Goal: Task Accomplishment & Management: Use online tool/utility

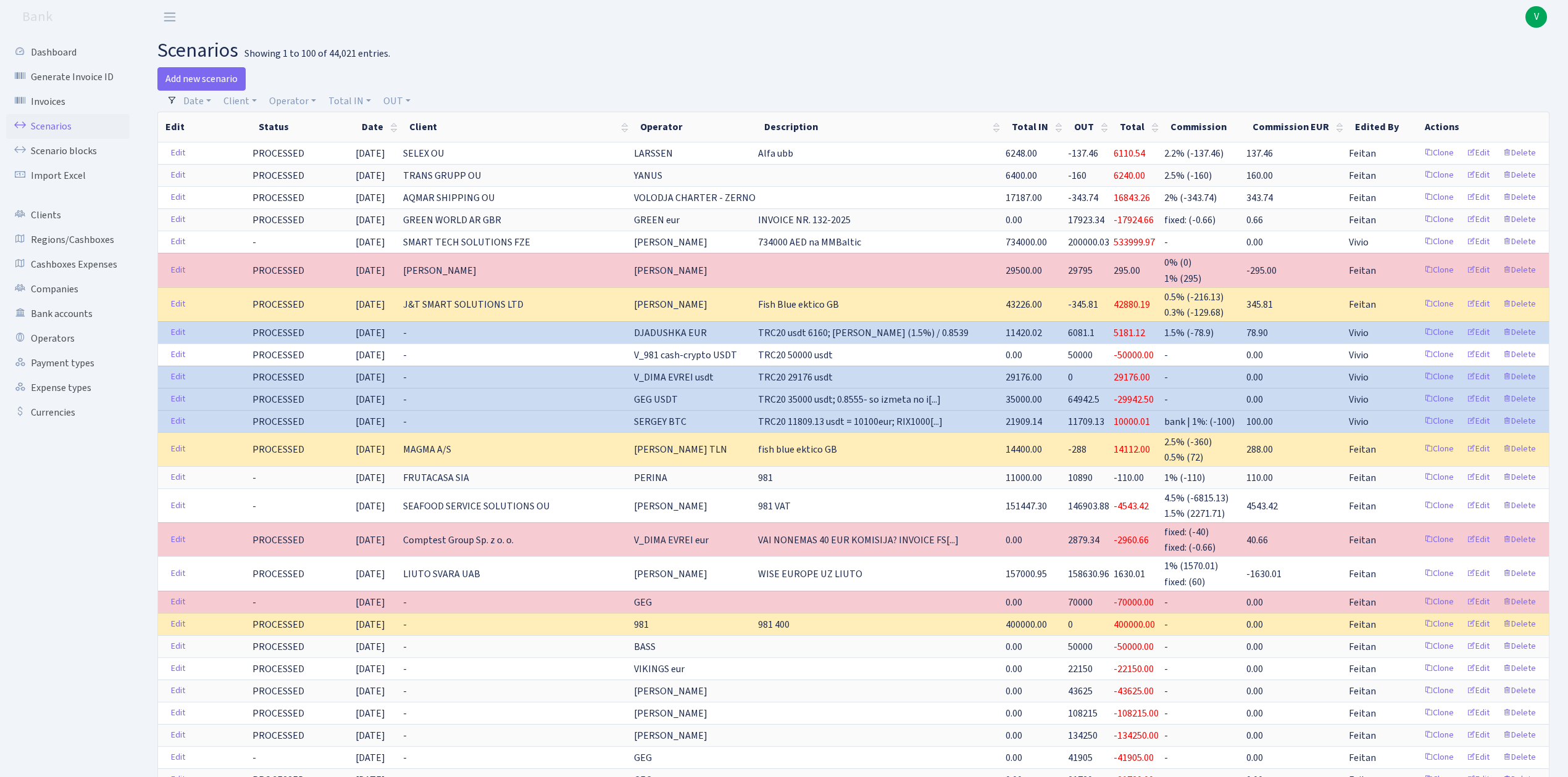
select select "100"
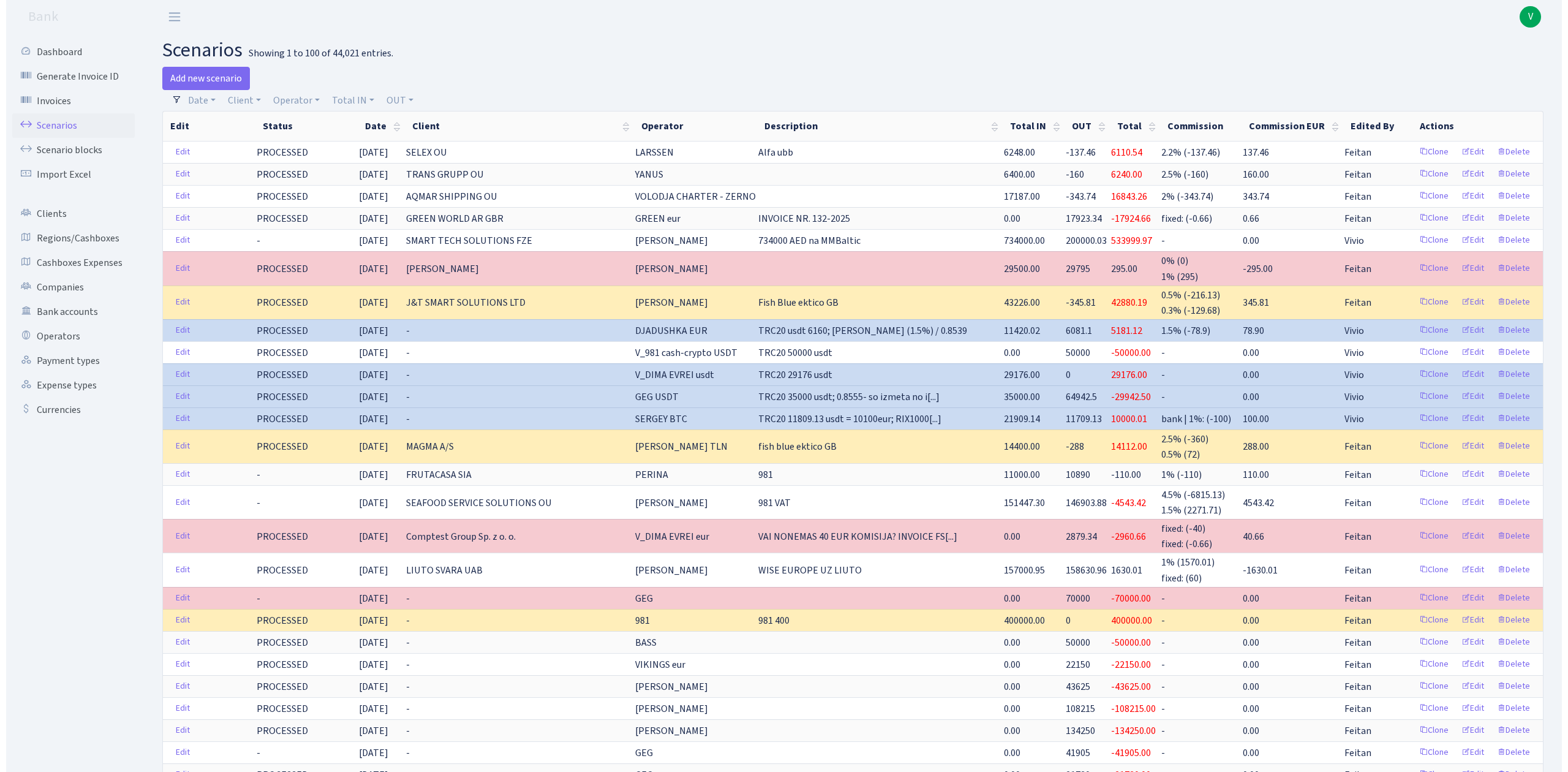
scroll to position [0, 9]
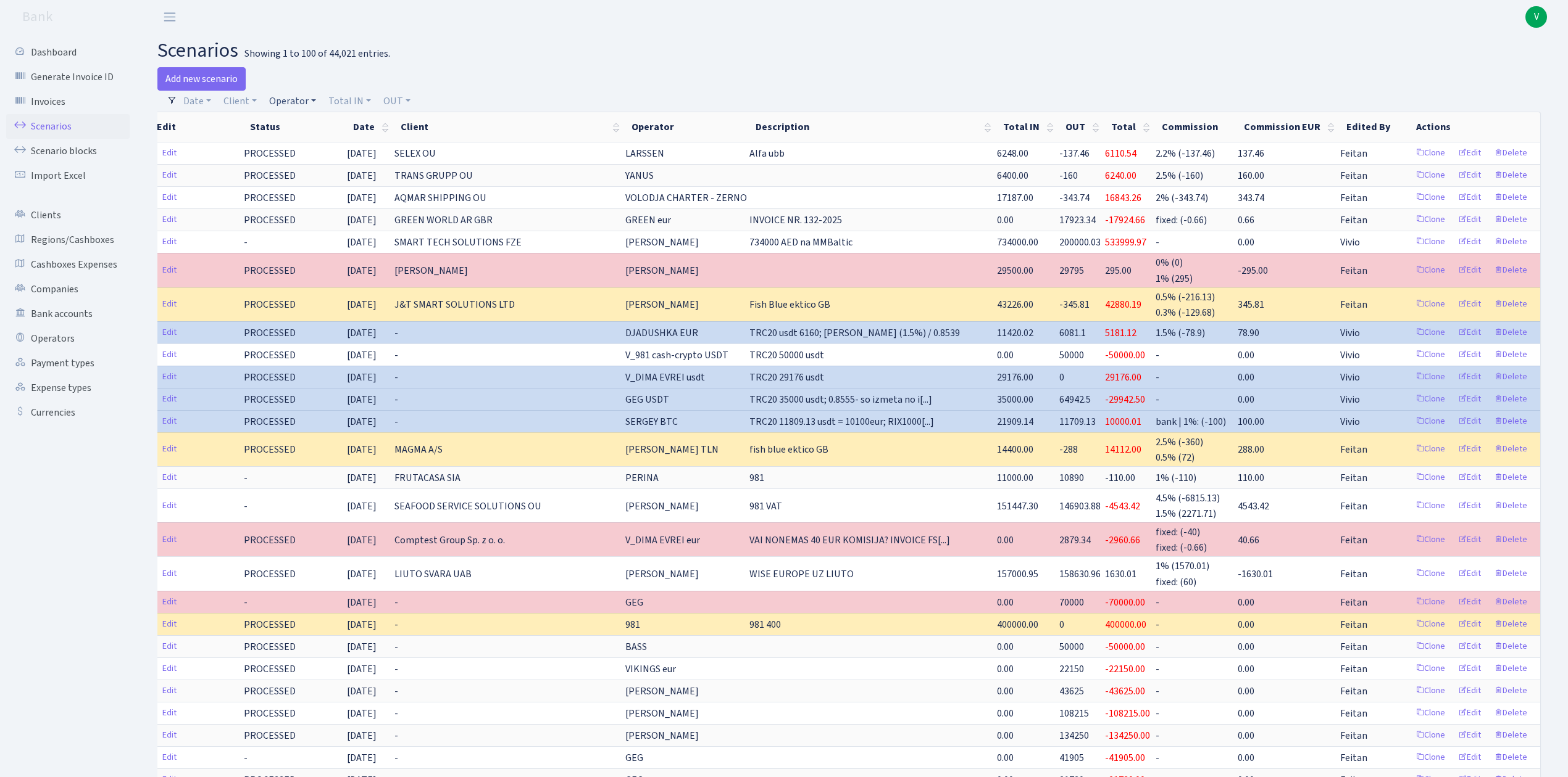
click at [286, 100] on link "Operator" at bounding box center [293, 101] width 57 height 21
click at [231, 105] on link "Client" at bounding box center [240, 101] width 43 height 21
click at [252, 145] on input "search" at bounding box center [267, 146] width 91 height 19
type input "ON CON"
click at [262, 173] on li "ON CONSULTING SIA" at bounding box center [268, 175] width 94 height 36
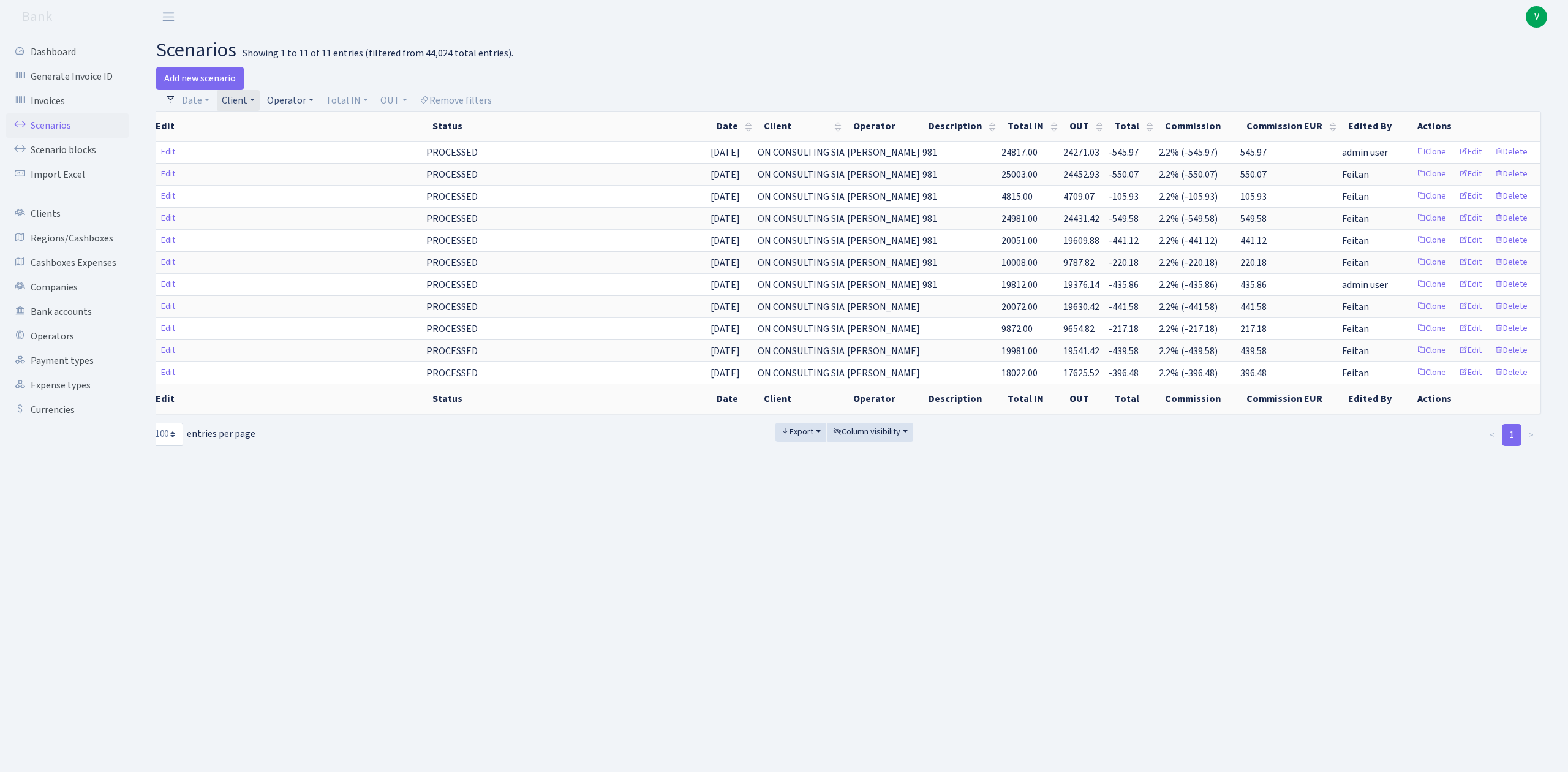
click at [278, 96] on link "Operator" at bounding box center [291, 101] width 57 height 21
click at [312, 142] on input "search" at bounding box center [311, 145] width 90 height 19
click at [236, 102] on link "Client" at bounding box center [238, 101] width 43 height 21
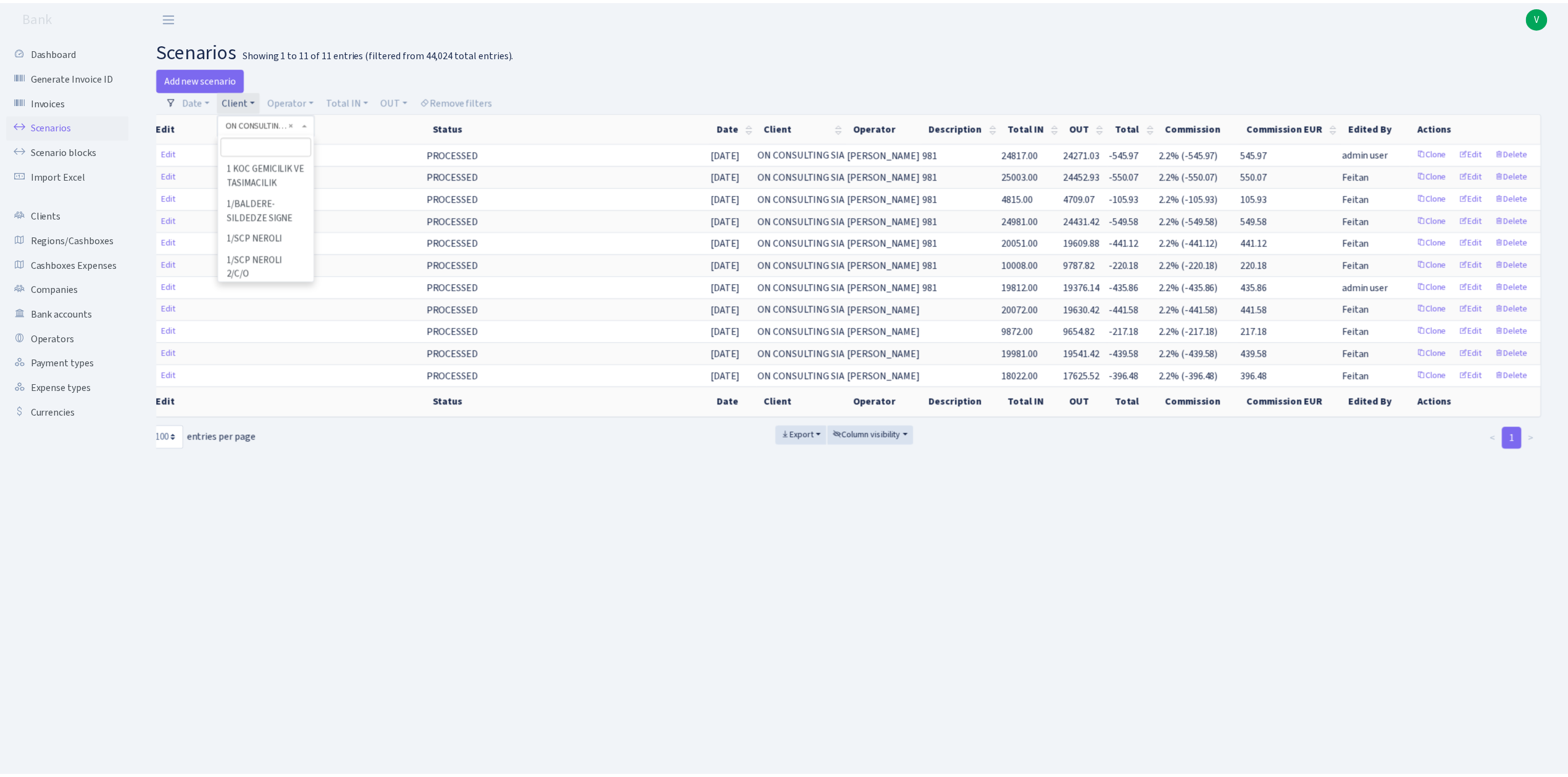
scroll to position [68920, 0]
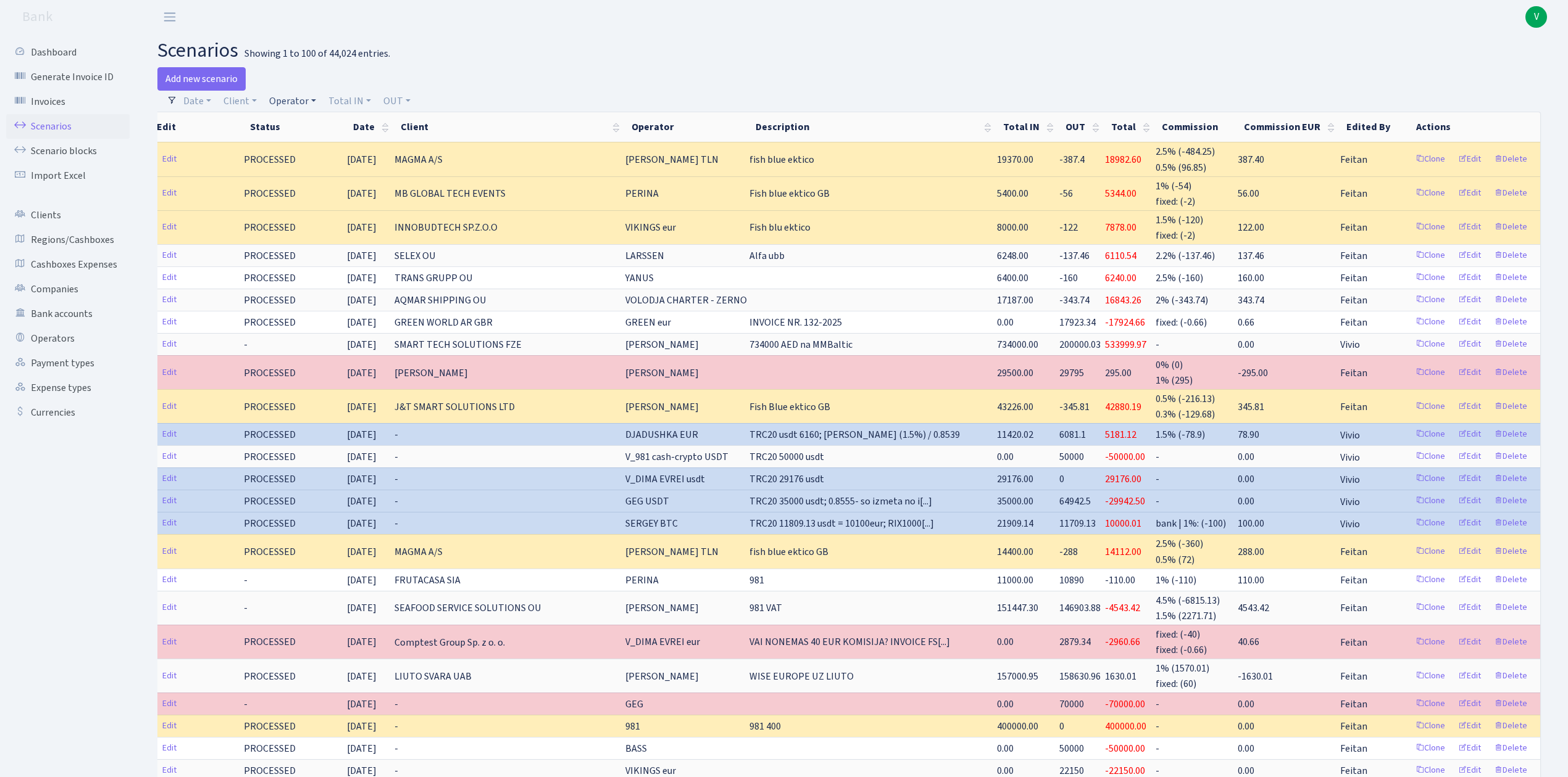
click at [283, 98] on link "Operator" at bounding box center [293, 101] width 57 height 21
click at [296, 149] on input "search" at bounding box center [313, 146] width 91 height 19
type input "[PERSON_NAME]"
click at [317, 195] on li "V_DIMA EVREI eur" at bounding box center [314, 191] width 94 height 22
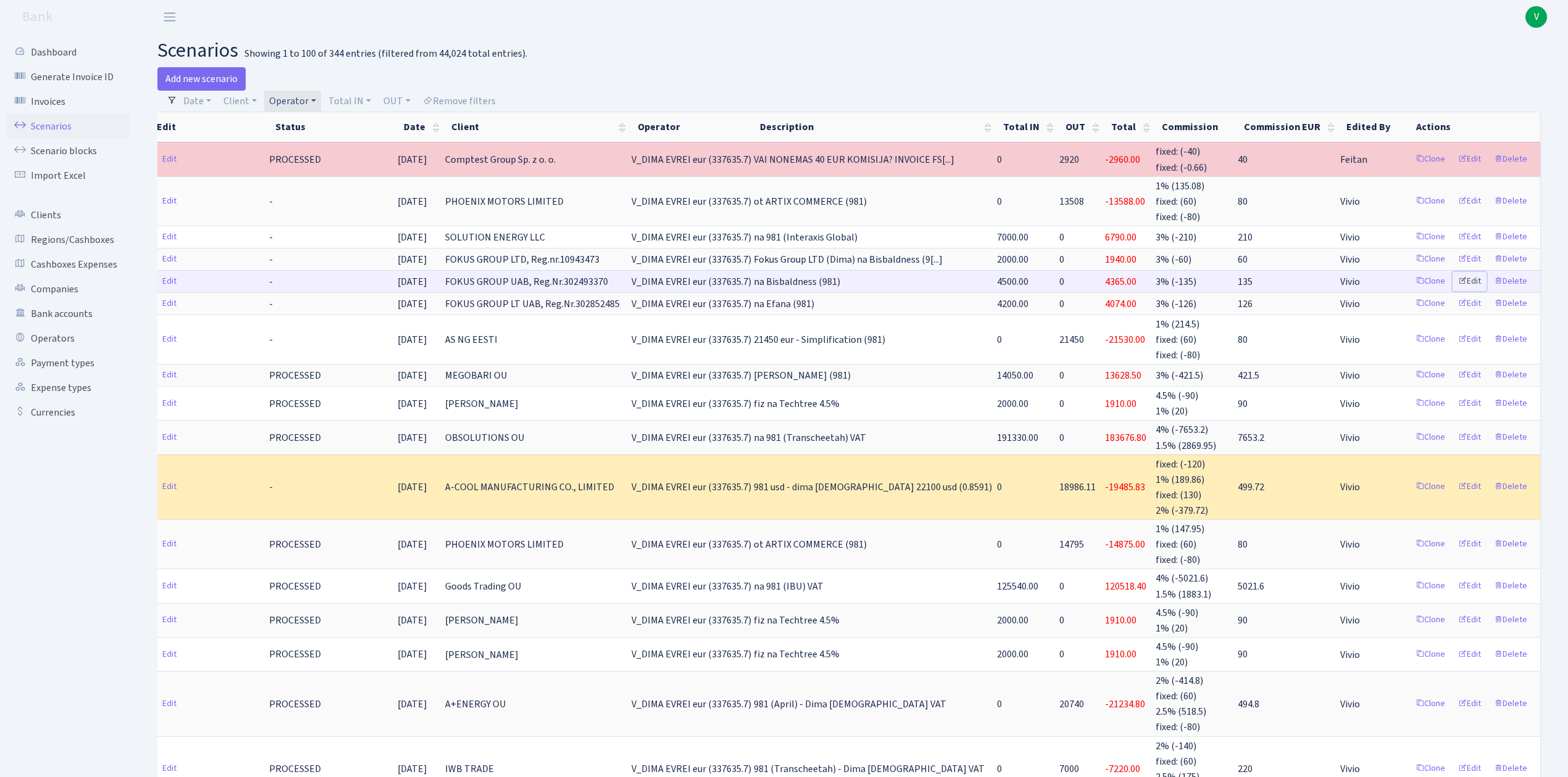
click at [1475, 275] on link "Edit" at bounding box center [1469, 282] width 34 height 19
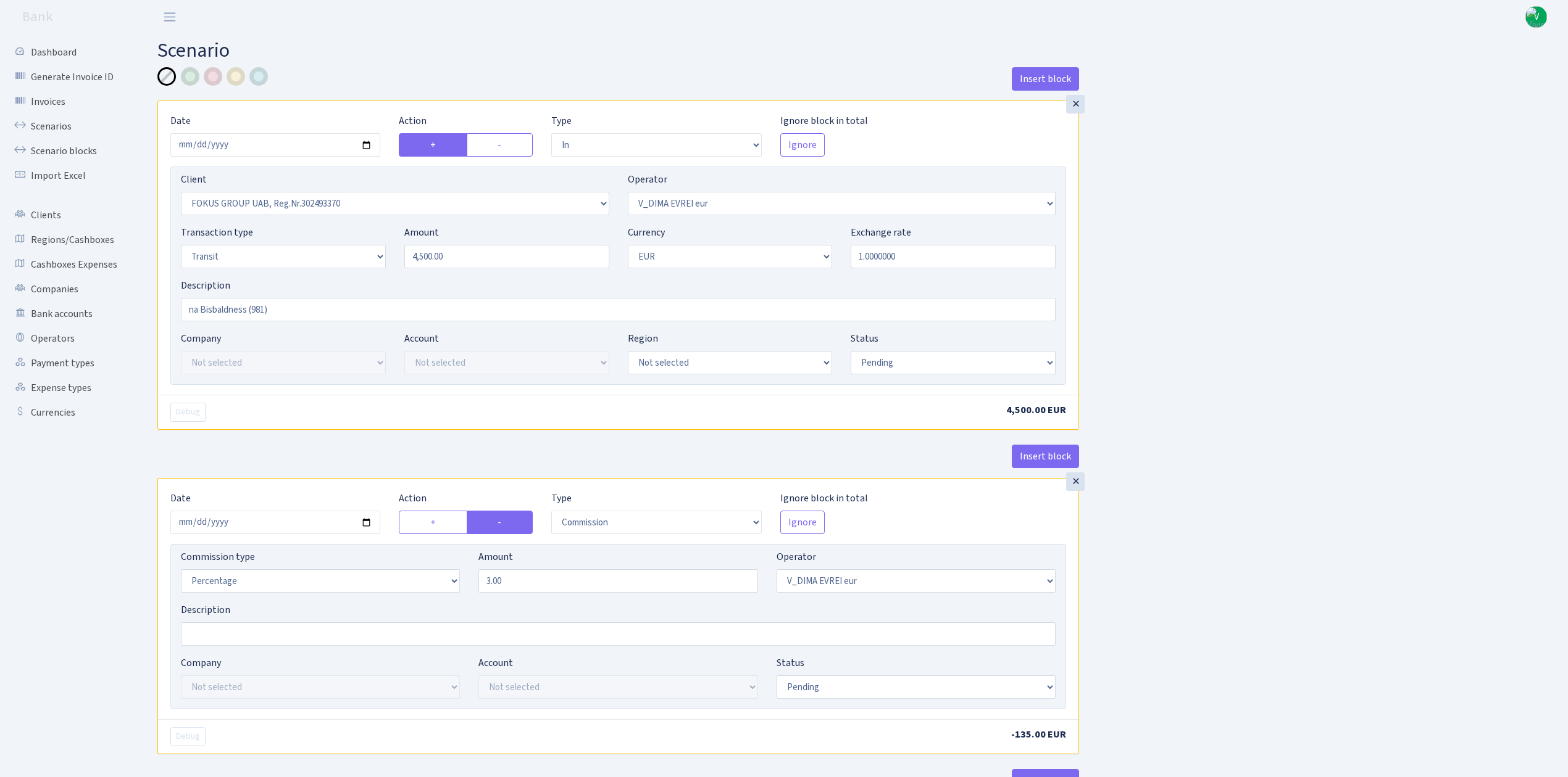
select select "in"
select select "1759"
select select "431"
select select "5"
select select "1"
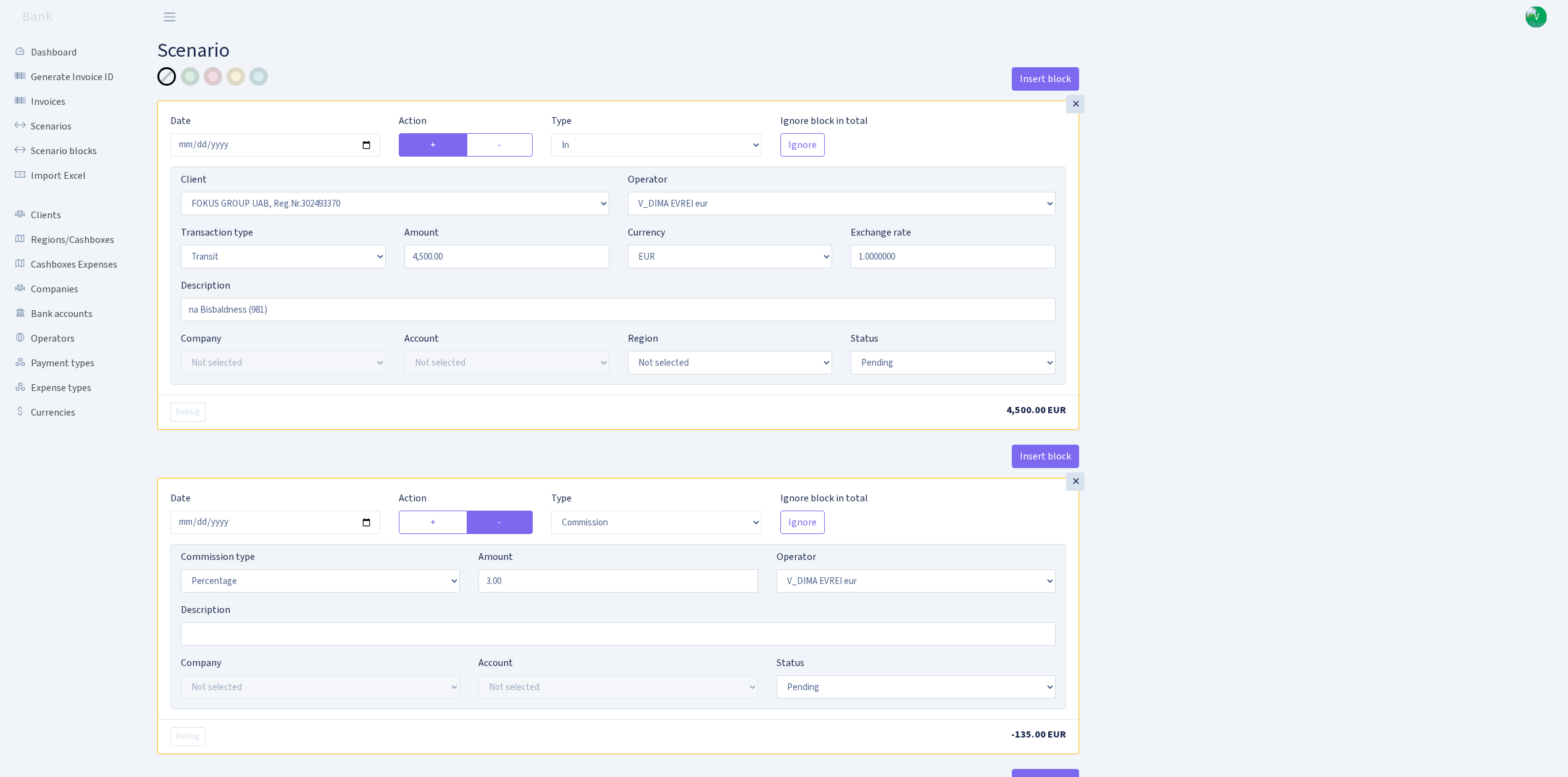
select select "pending"
select select "commission"
select select "431"
select select "pending"
select select "out"
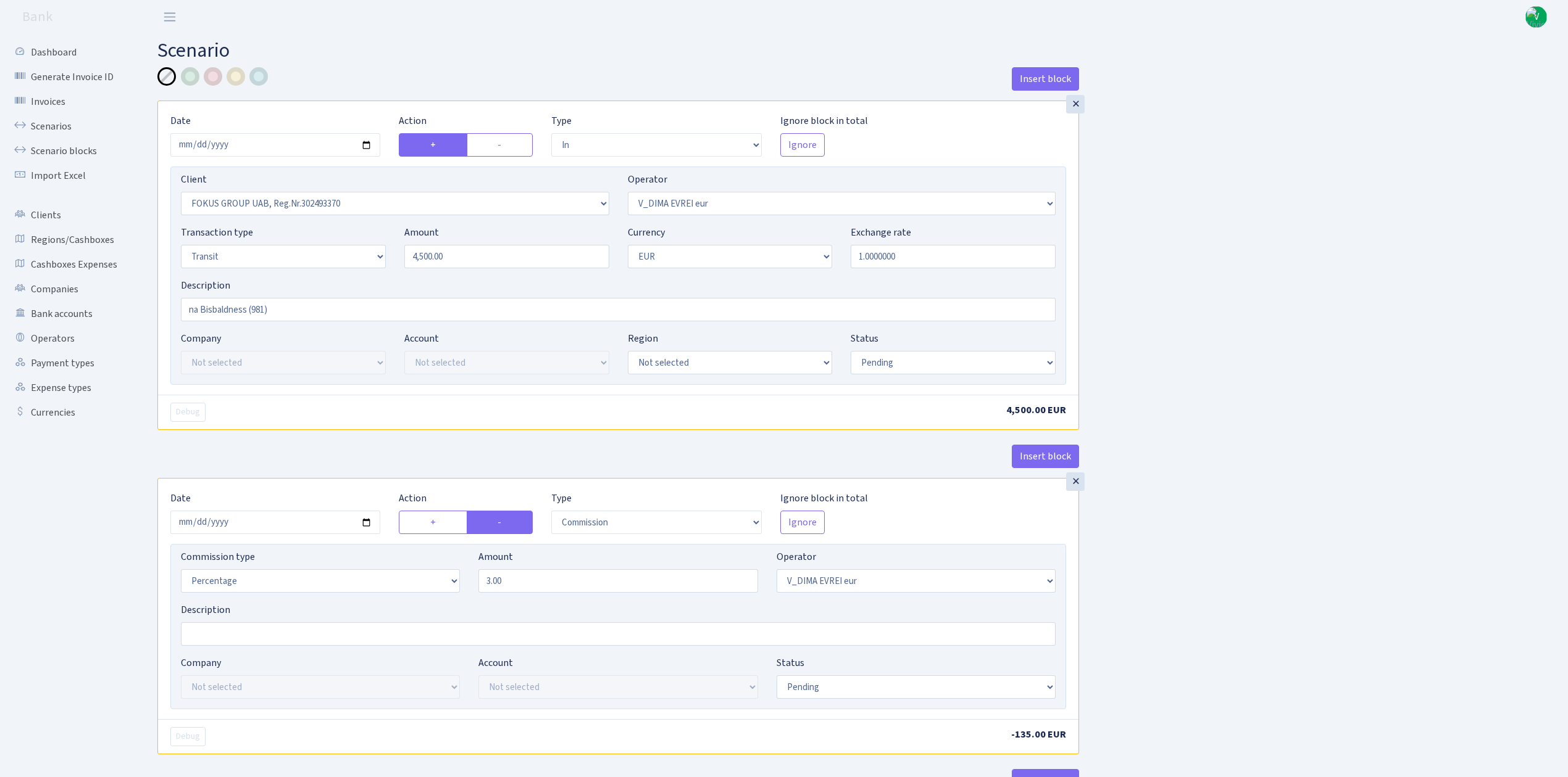
select select "2442"
select select "61"
select select "5"
select select "1"
select select "pending"
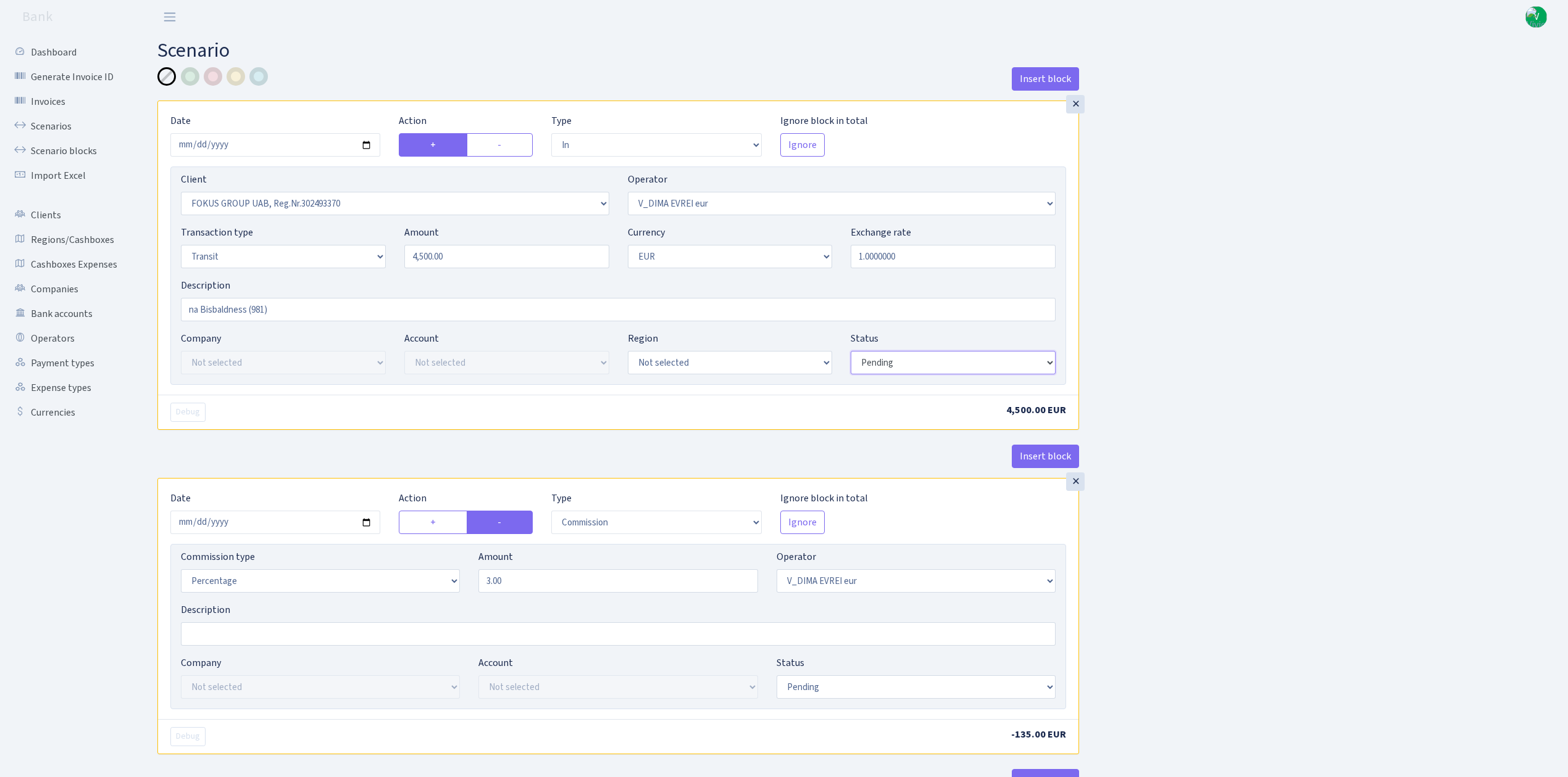
click at [895, 363] on select "Draft Pending Later Never Processed" at bounding box center [953, 362] width 205 height 23
select select "processed"
click at [850, 353] on select "Draft Pending Later Never Processed" at bounding box center [953, 362] width 205 height 23
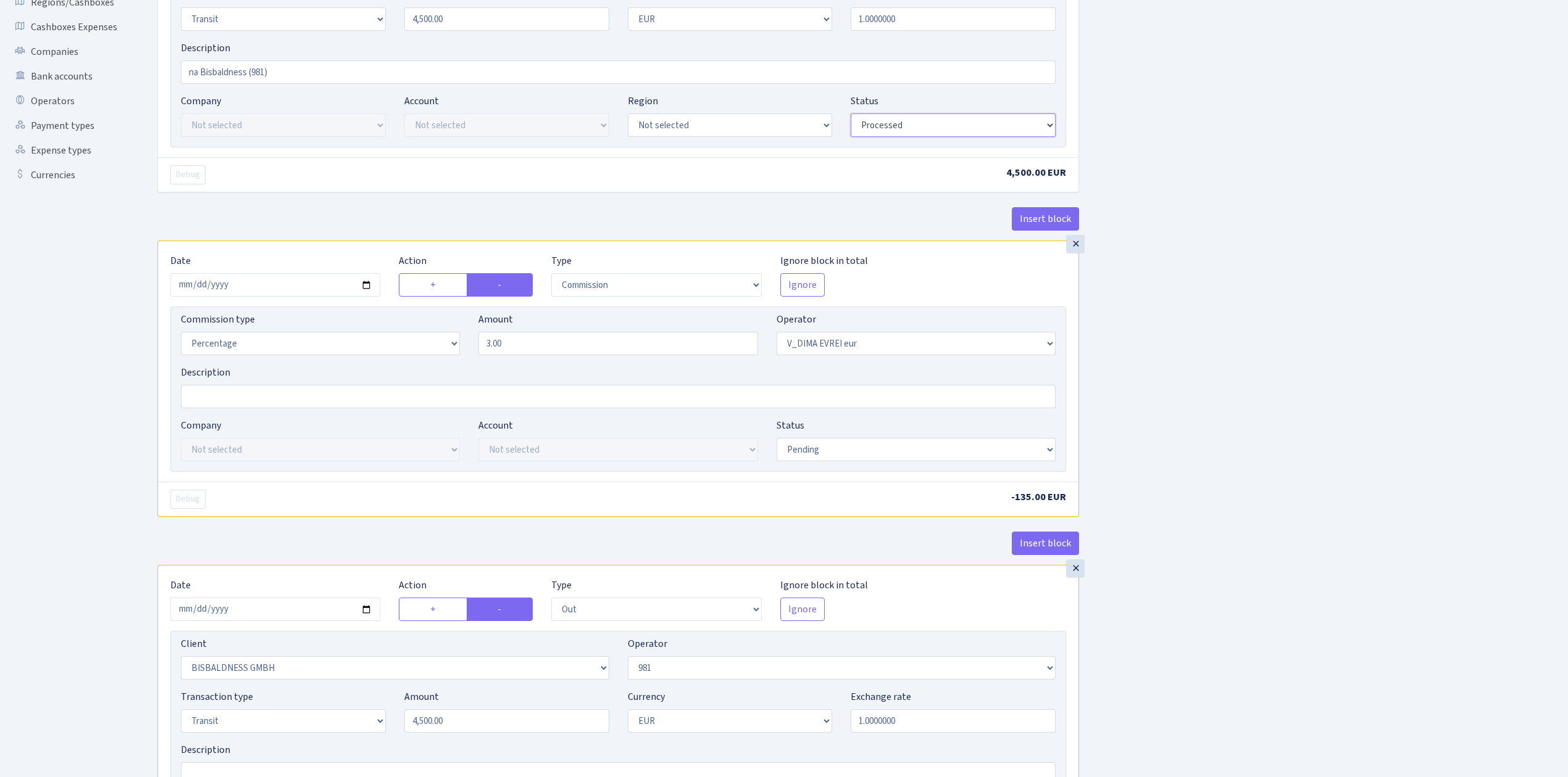
scroll to position [329, 0]
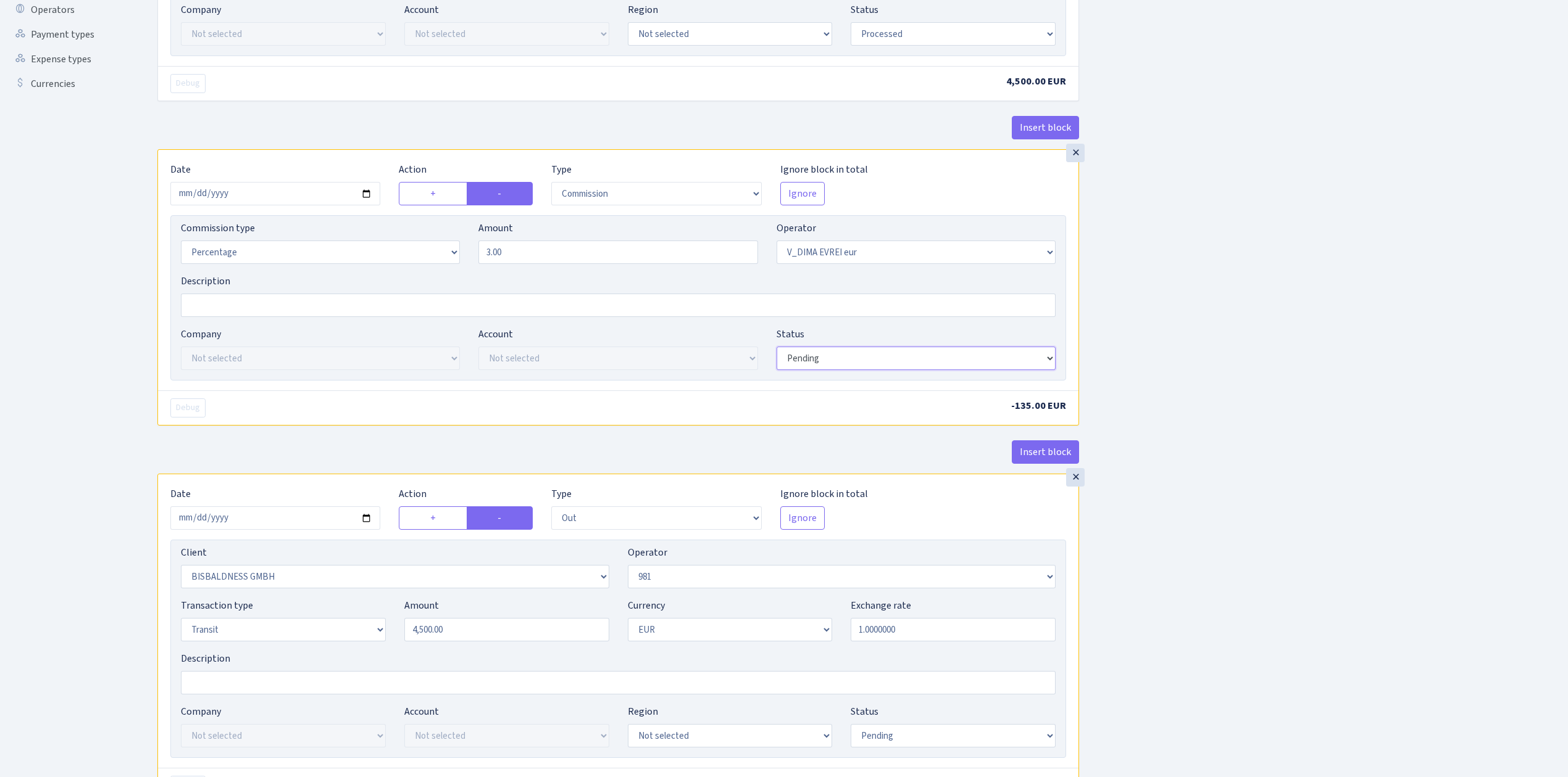
click at [815, 359] on select "Draft Pending Later Never Processed" at bounding box center [916, 358] width 279 height 23
select select "processed"
click at [777, 350] on select "Draft Pending Later Never Processed" at bounding box center [916, 358] width 279 height 23
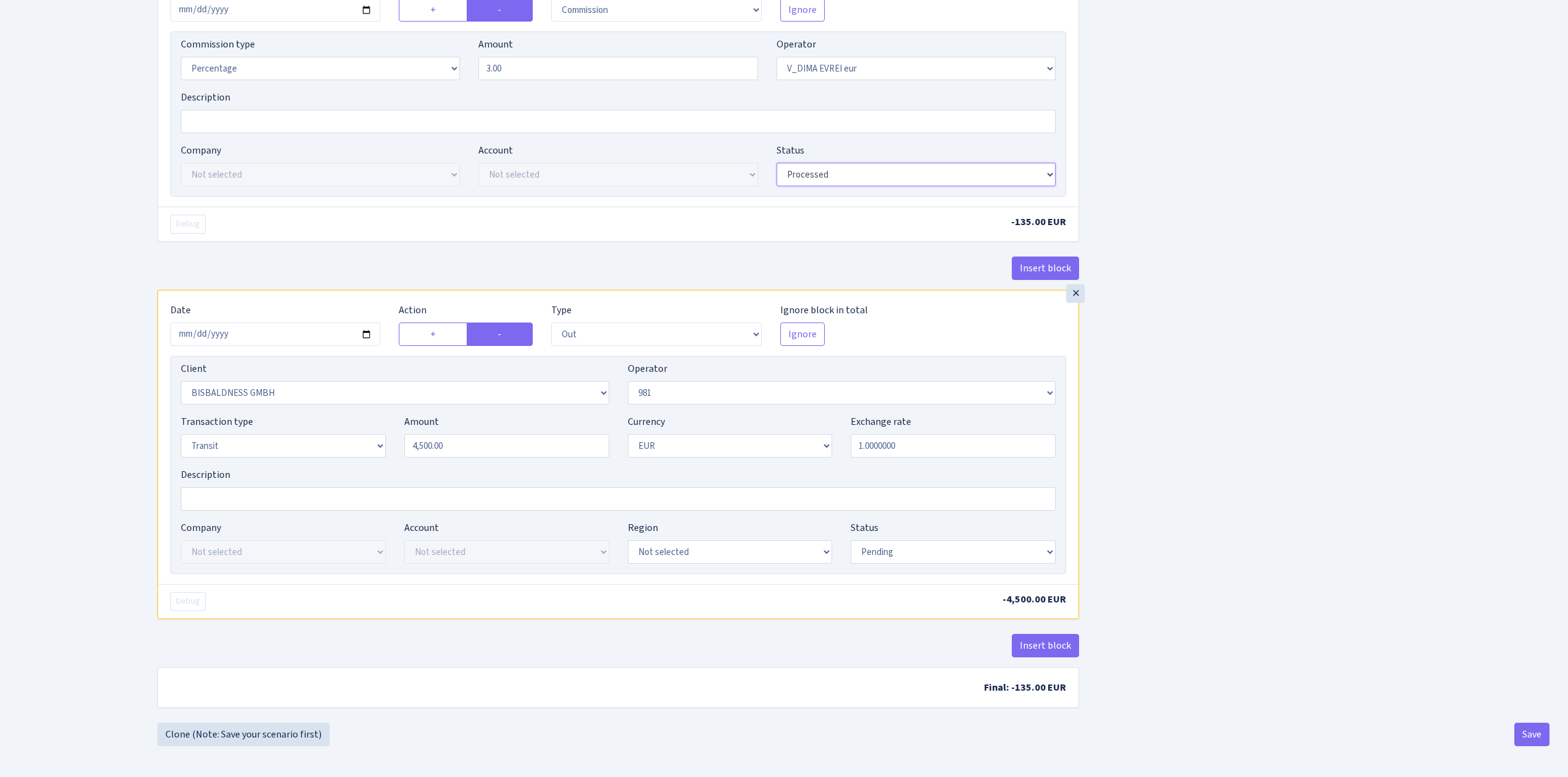
scroll to position [521, 0]
click at [870, 548] on select "Draft Pending Later Never Processed" at bounding box center [953, 552] width 205 height 23
select select "processed"
click at [850, 541] on select "Draft Pending Later Never Processed" at bounding box center [953, 552] width 205 height 23
click at [1527, 726] on button "Save" at bounding box center [1532, 735] width 36 height 23
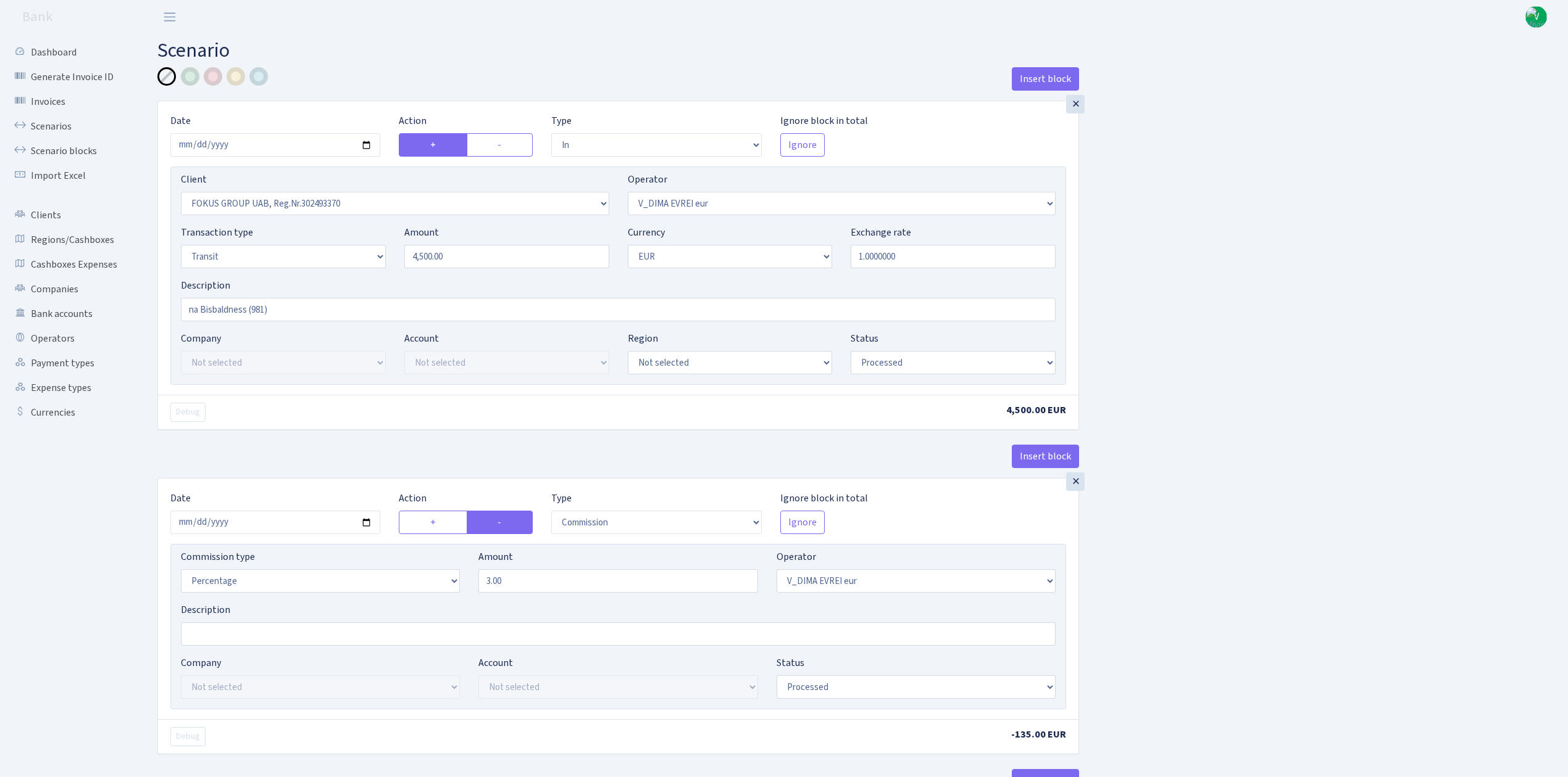
select select "in"
select select "1759"
select select "431"
select select "5"
select select "1"
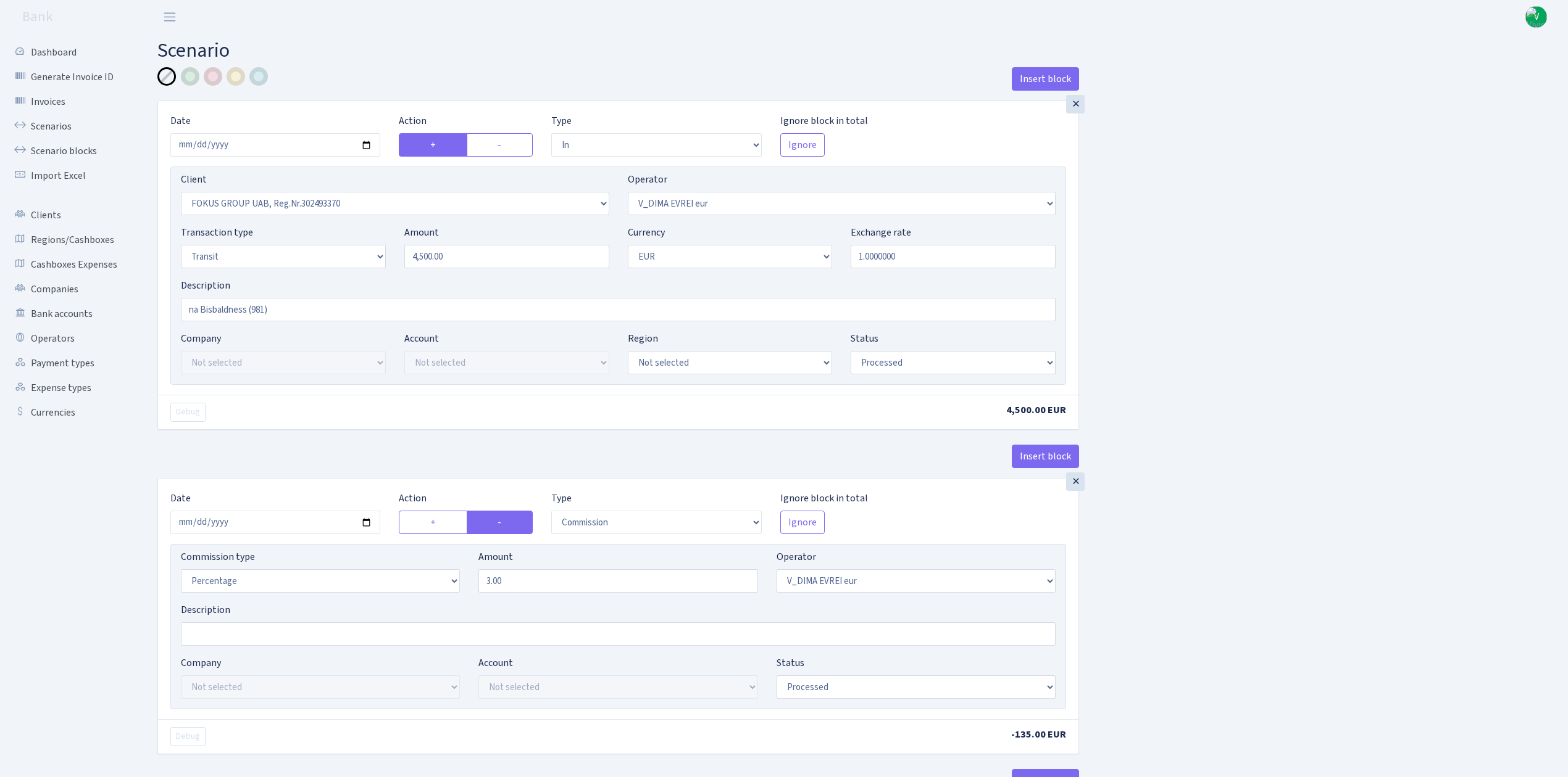
select select "processed"
select select "commission"
select select "431"
select select "processed"
select select "out"
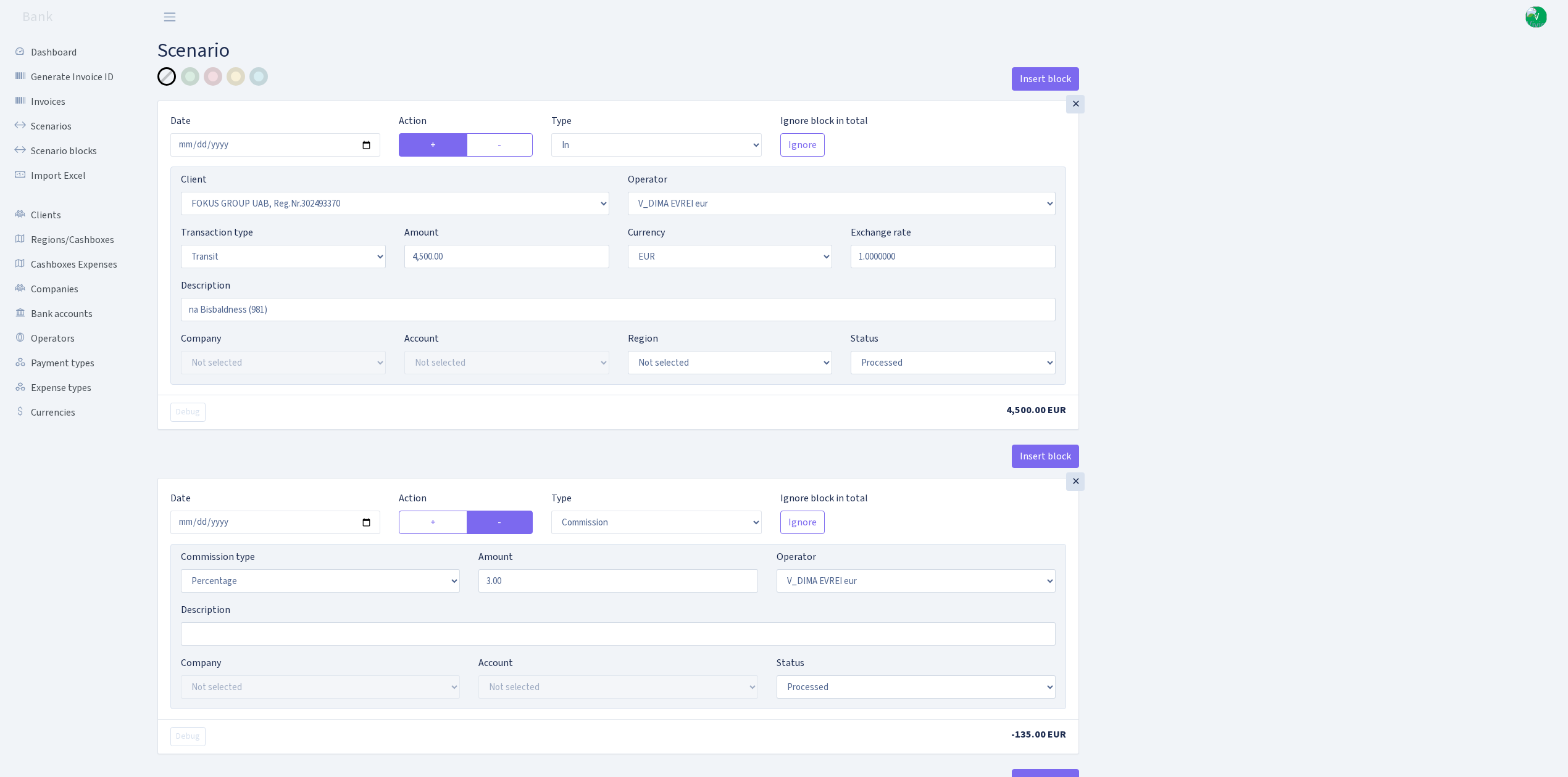
select select "2442"
select select "61"
select select "5"
select select "1"
select select "processed"
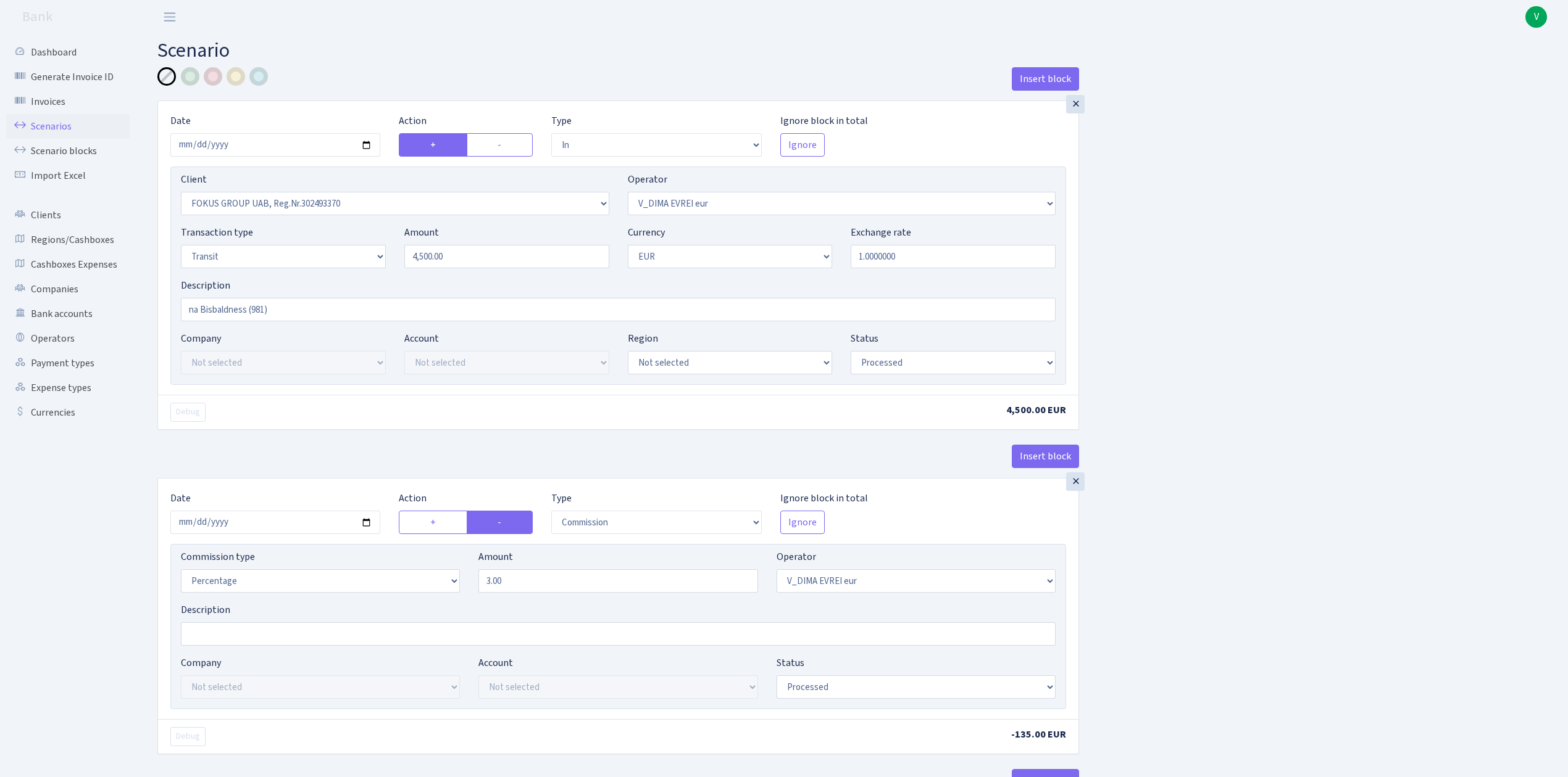
click at [47, 123] on link "Scenarios" at bounding box center [68, 126] width 123 height 24
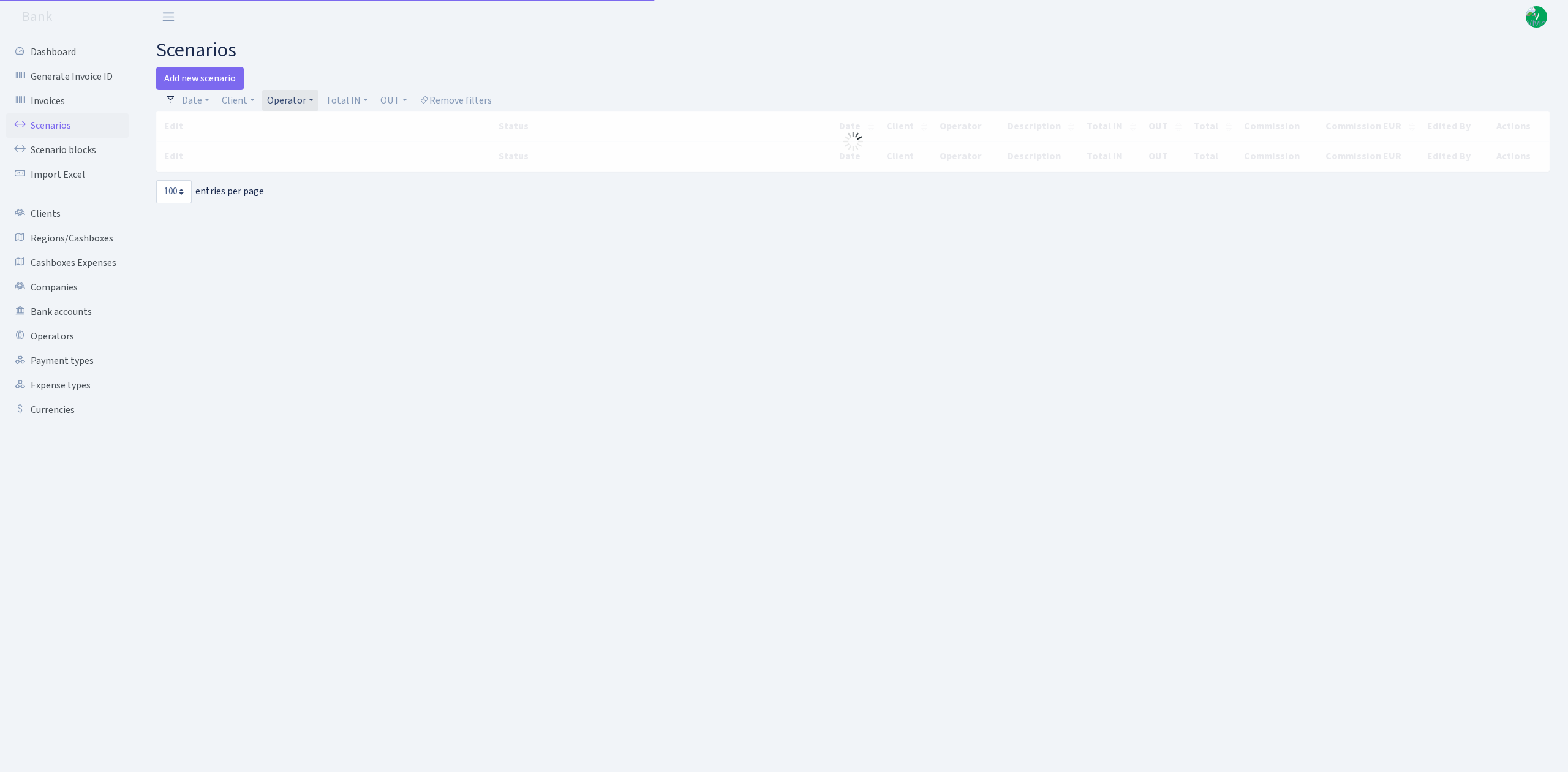
select select "100"
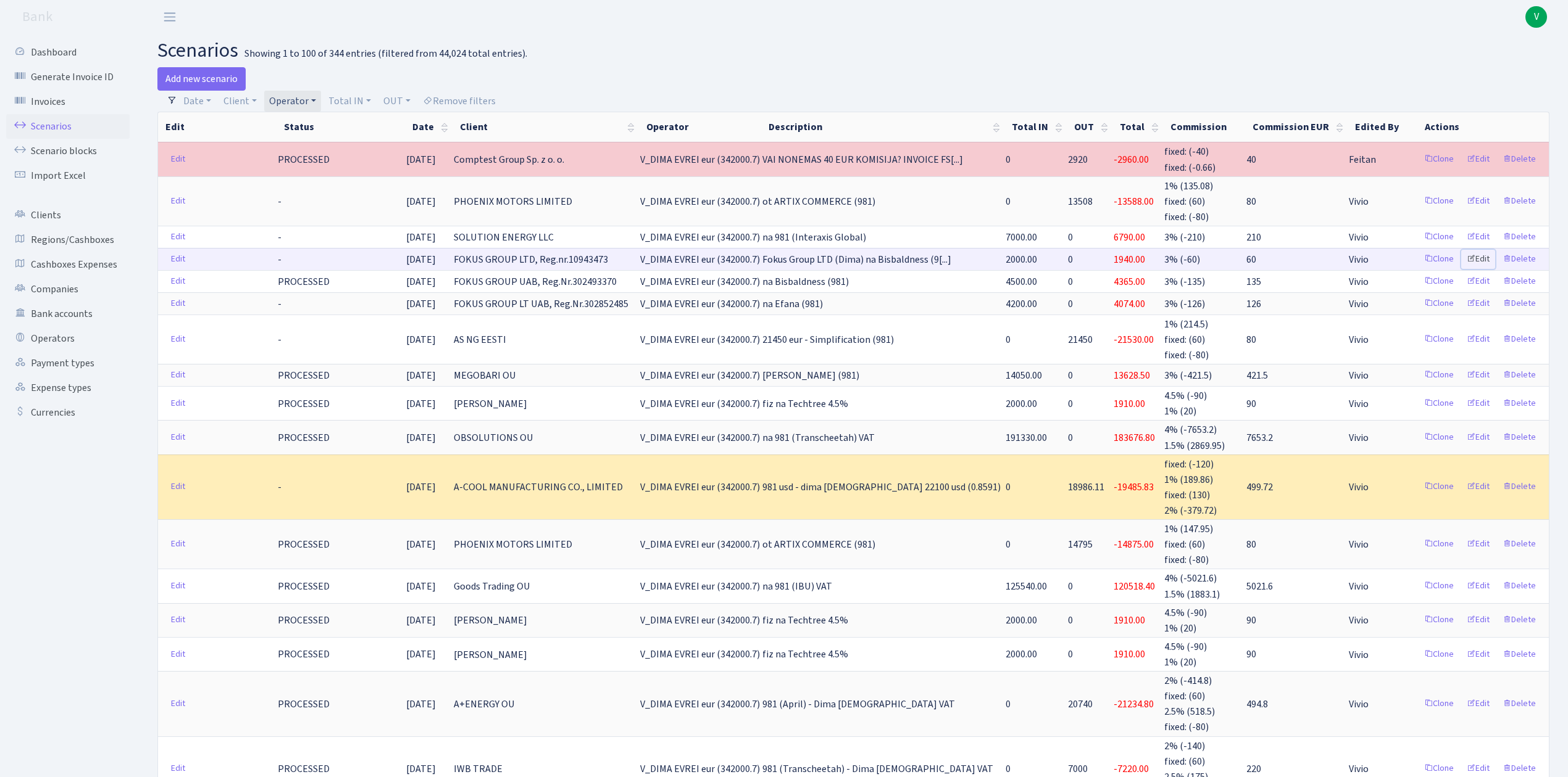
click at [1479, 252] on link "Edit" at bounding box center [1478, 259] width 34 height 19
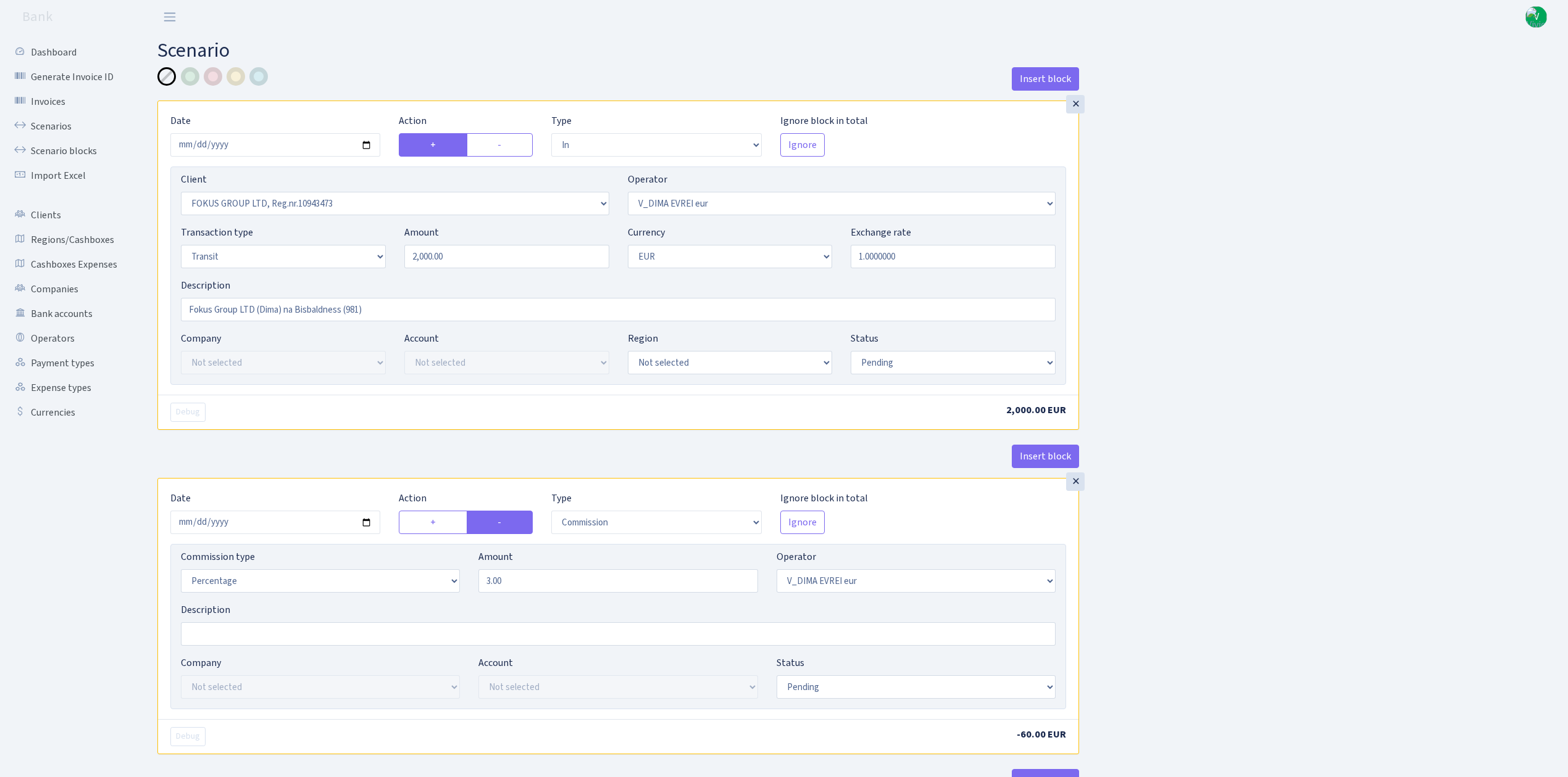
select select "in"
select select "1838"
select select "431"
select select "5"
select select "1"
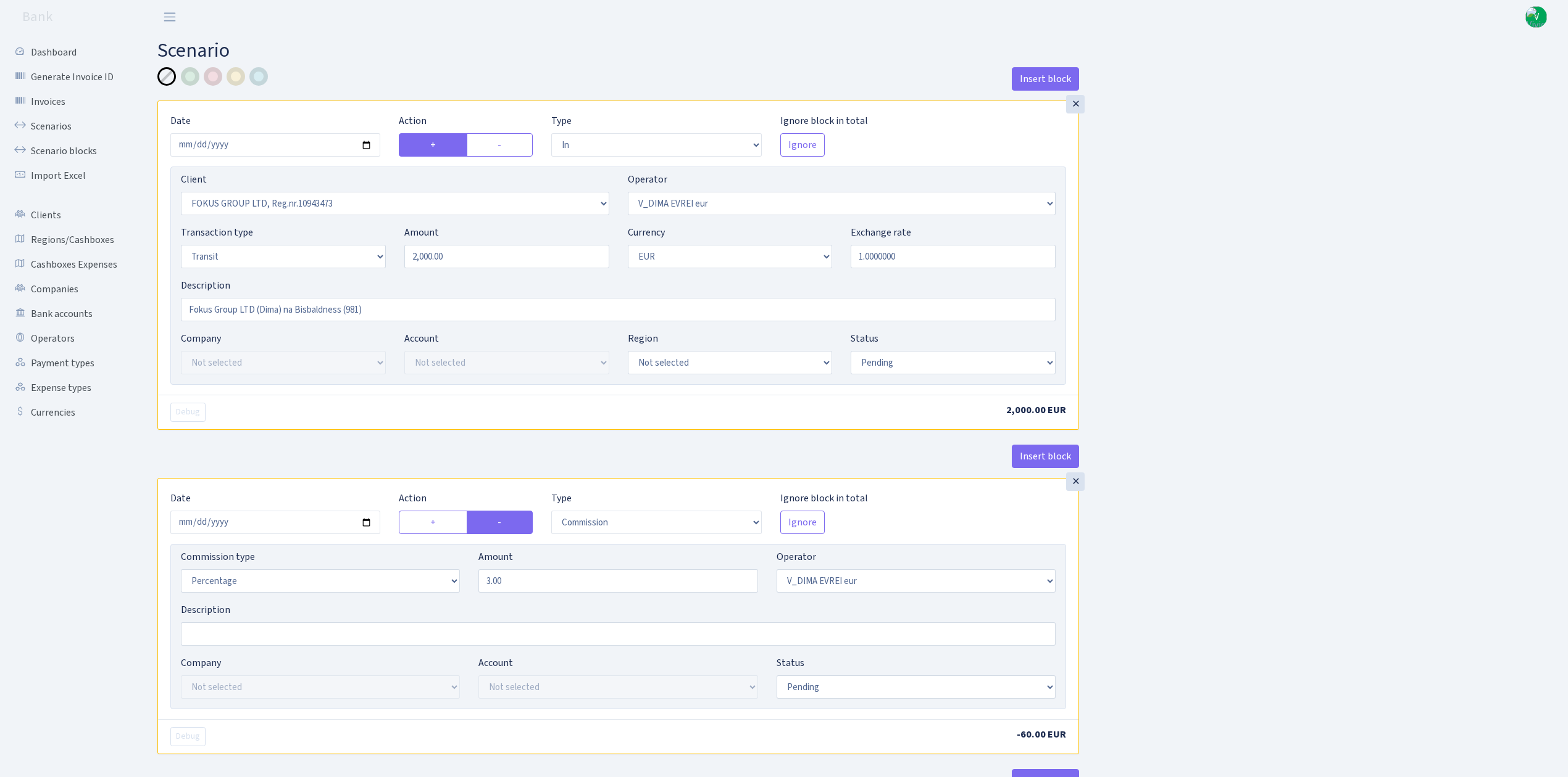
select select "pending"
select select "commission"
select select "431"
select select "pending"
select select "out"
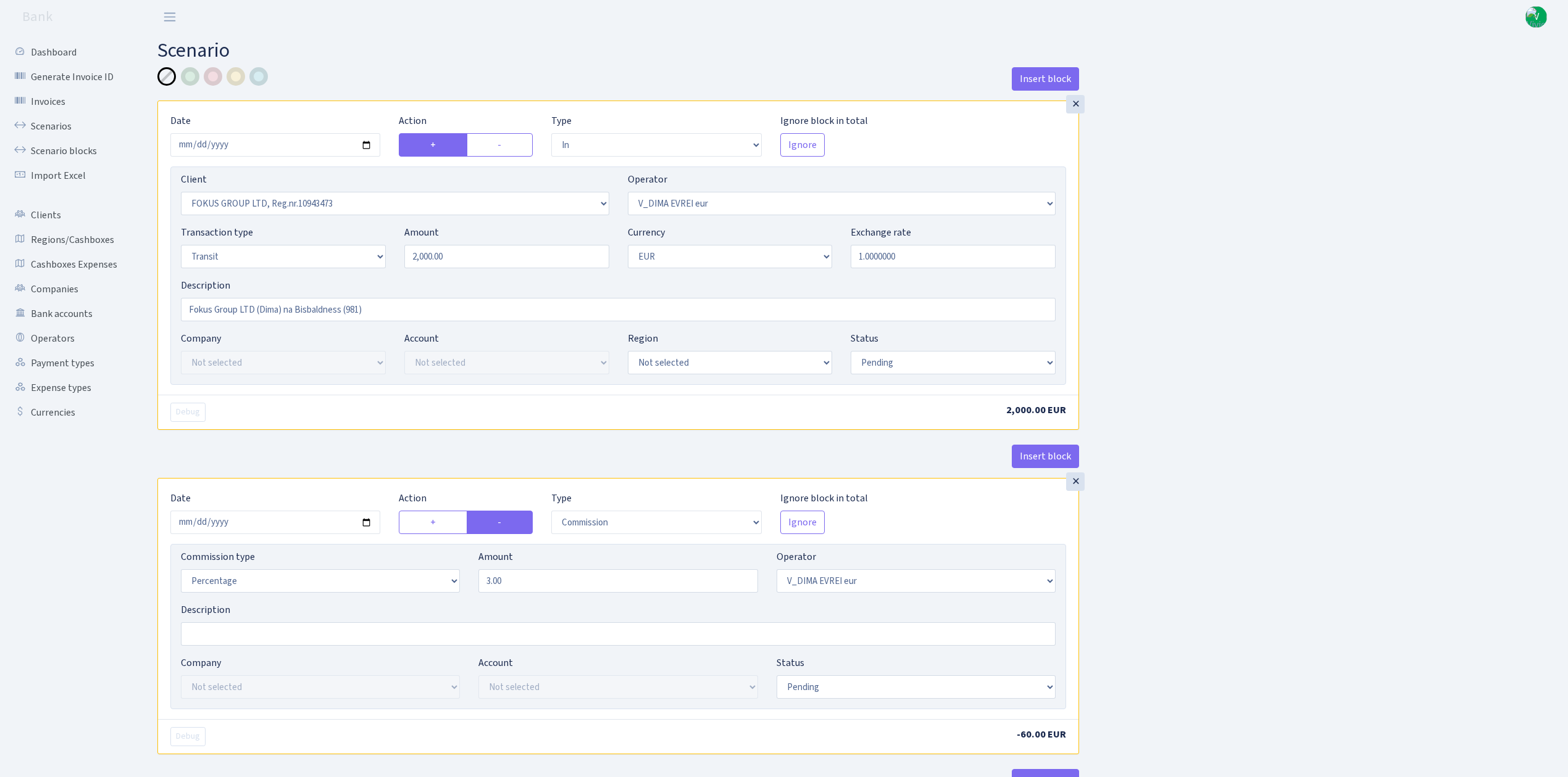
select select "1419"
select select "61"
select select "5"
select select "1"
select select "pending"
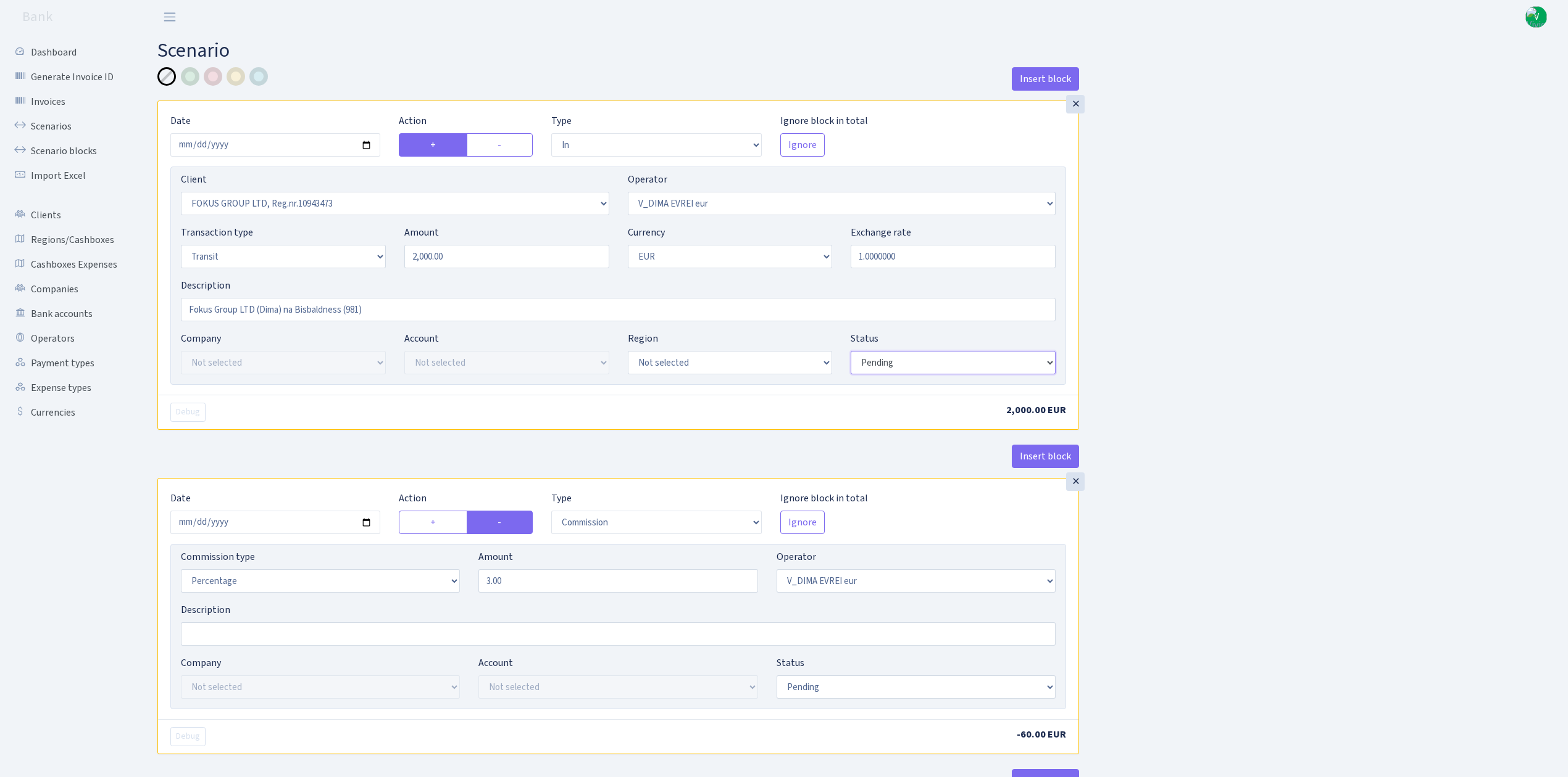
click at [887, 360] on select "Draft Pending Later Never Processed" at bounding box center [953, 362] width 205 height 23
select select "processed"
click at [850, 353] on select "Draft Pending Later Never Processed" at bounding box center [953, 362] width 205 height 23
click at [867, 695] on select "Draft Pending Later Never Processed" at bounding box center [916, 687] width 279 height 23
select select "processed"
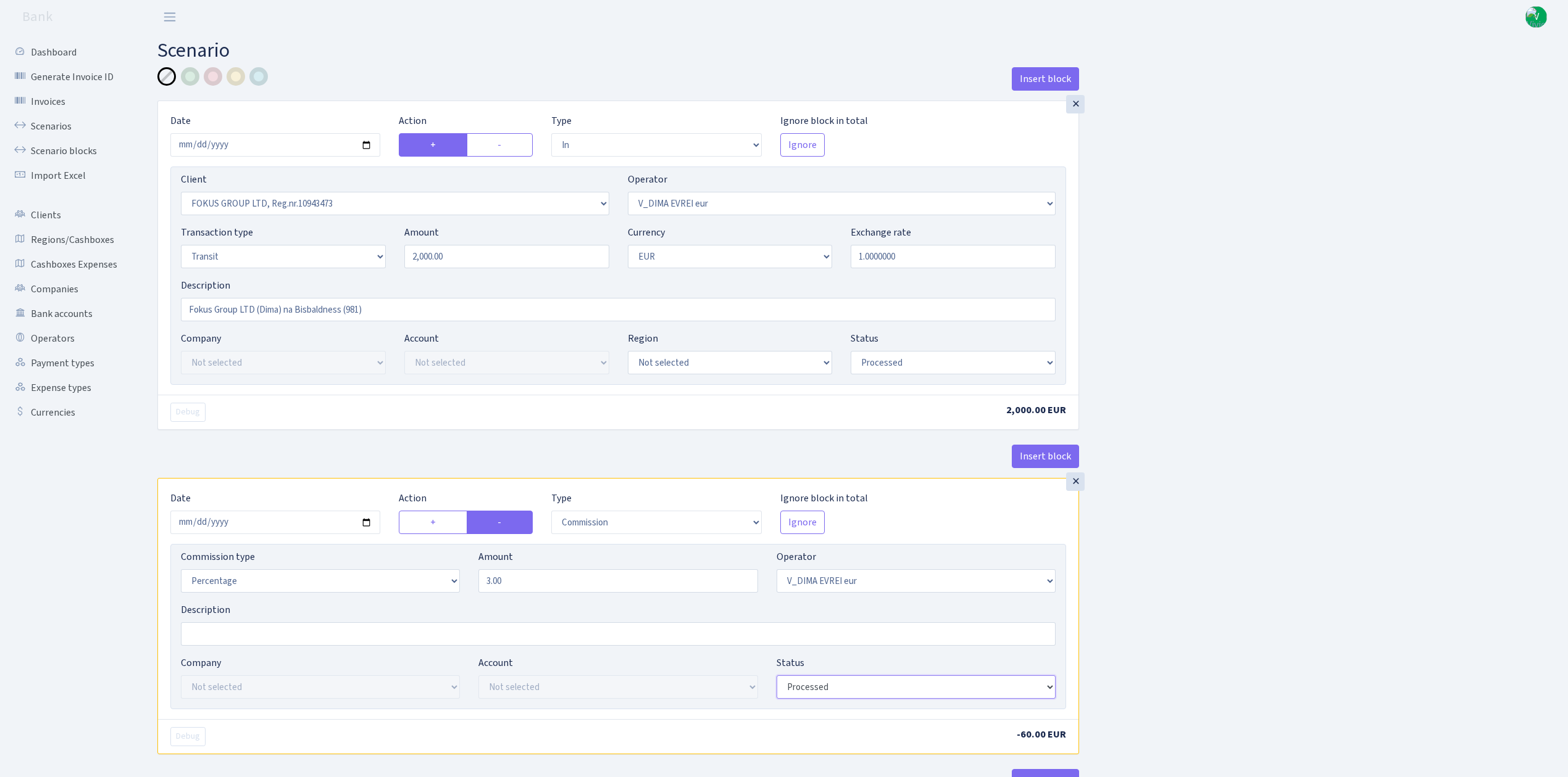
click at [777, 679] on select "Draft Pending Later Never Processed" at bounding box center [916, 687] width 279 height 23
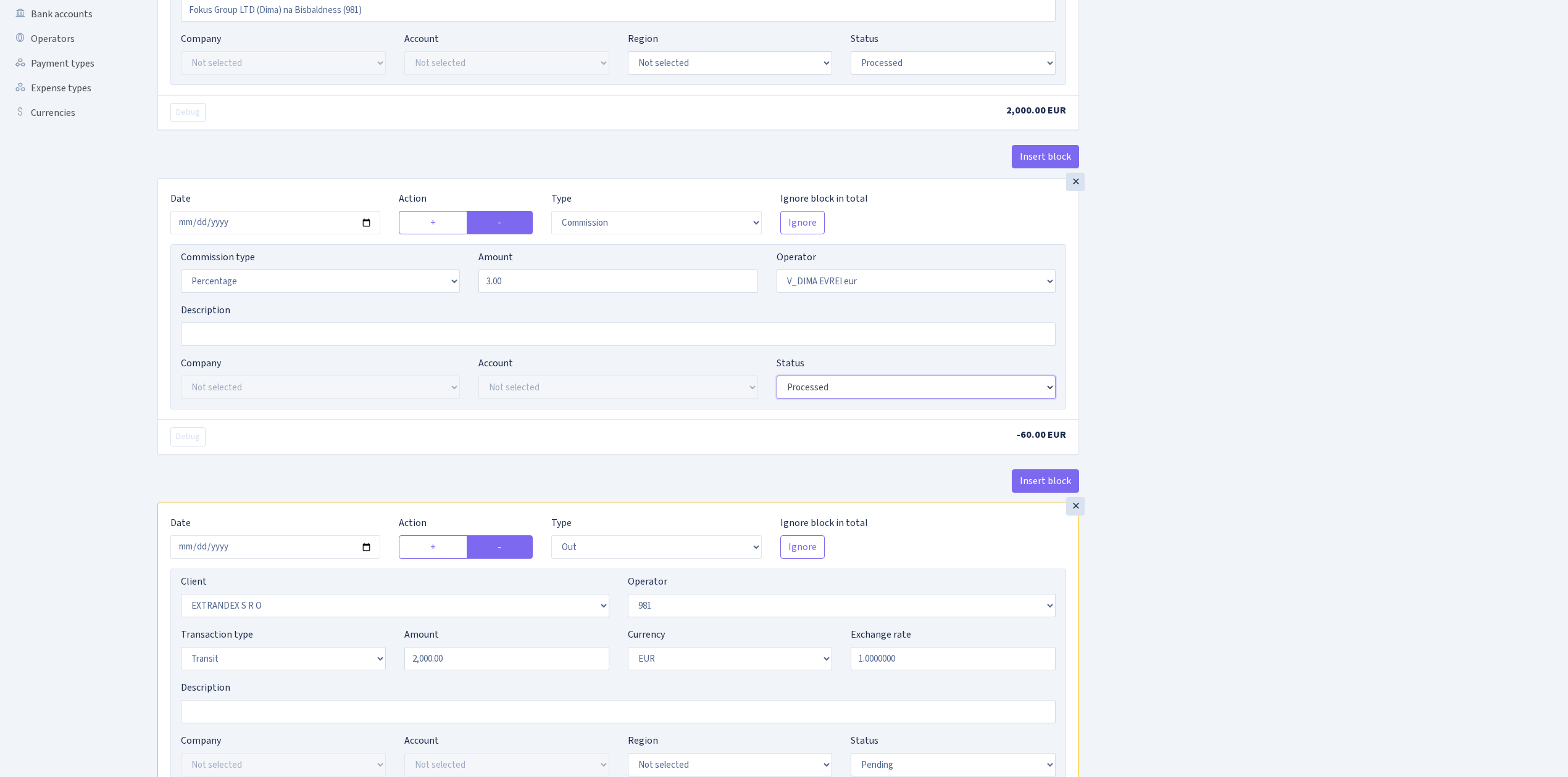
scroll to position [411, 0]
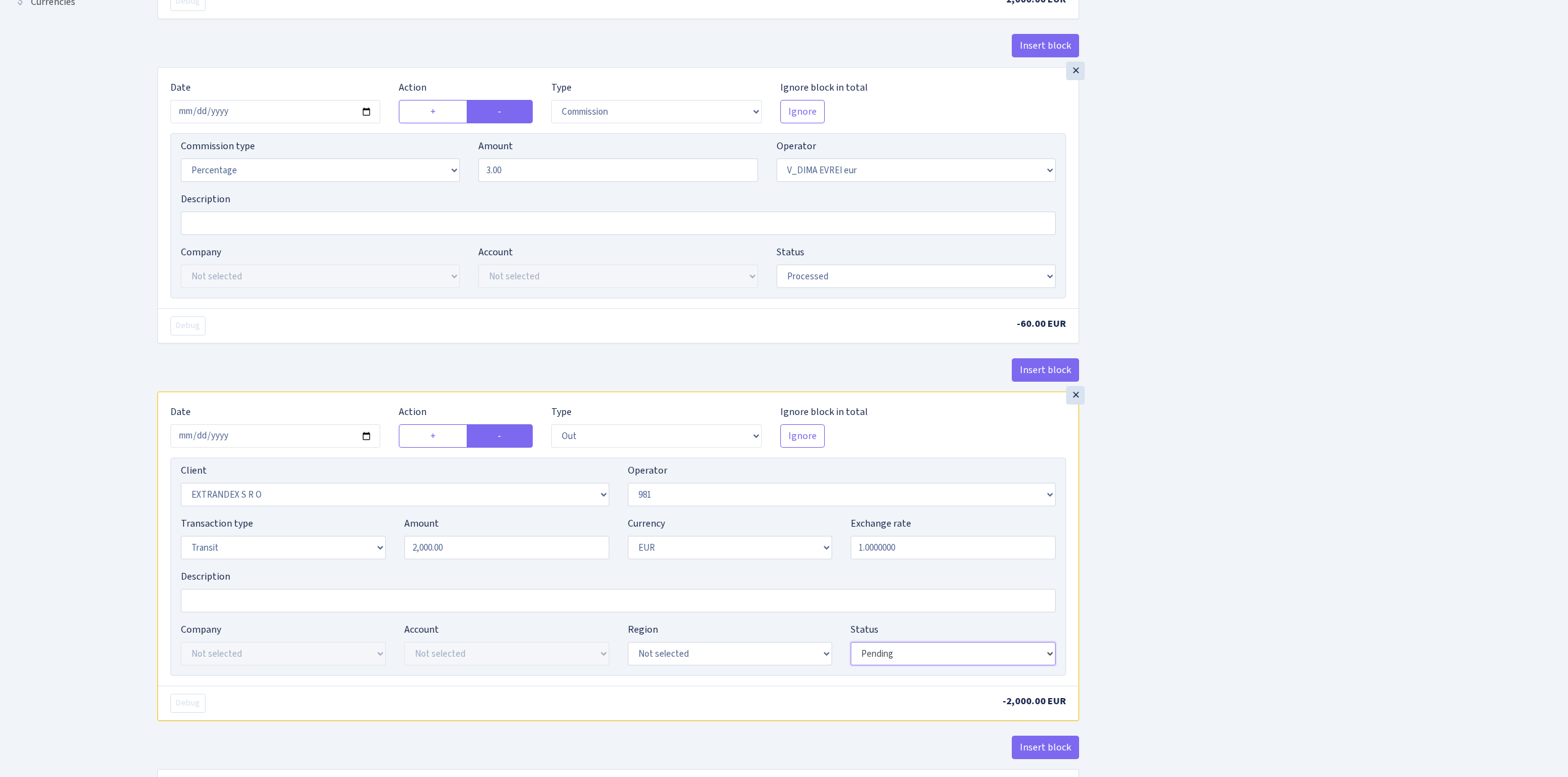
click at [895, 657] on select "Draft Pending Later Never Processed" at bounding box center [953, 653] width 205 height 23
select select "processed"
click at [850, 648] on select "Draft Pending Later Never Processed" at bounding box center [953, 653] width 205 height 23
click at [1168, 672] on div "Insert block × Date 2025-09-09 Action + - Type --- In Out Commission Field requ…" at bounding box center [853, 240] width 1410 height 1169
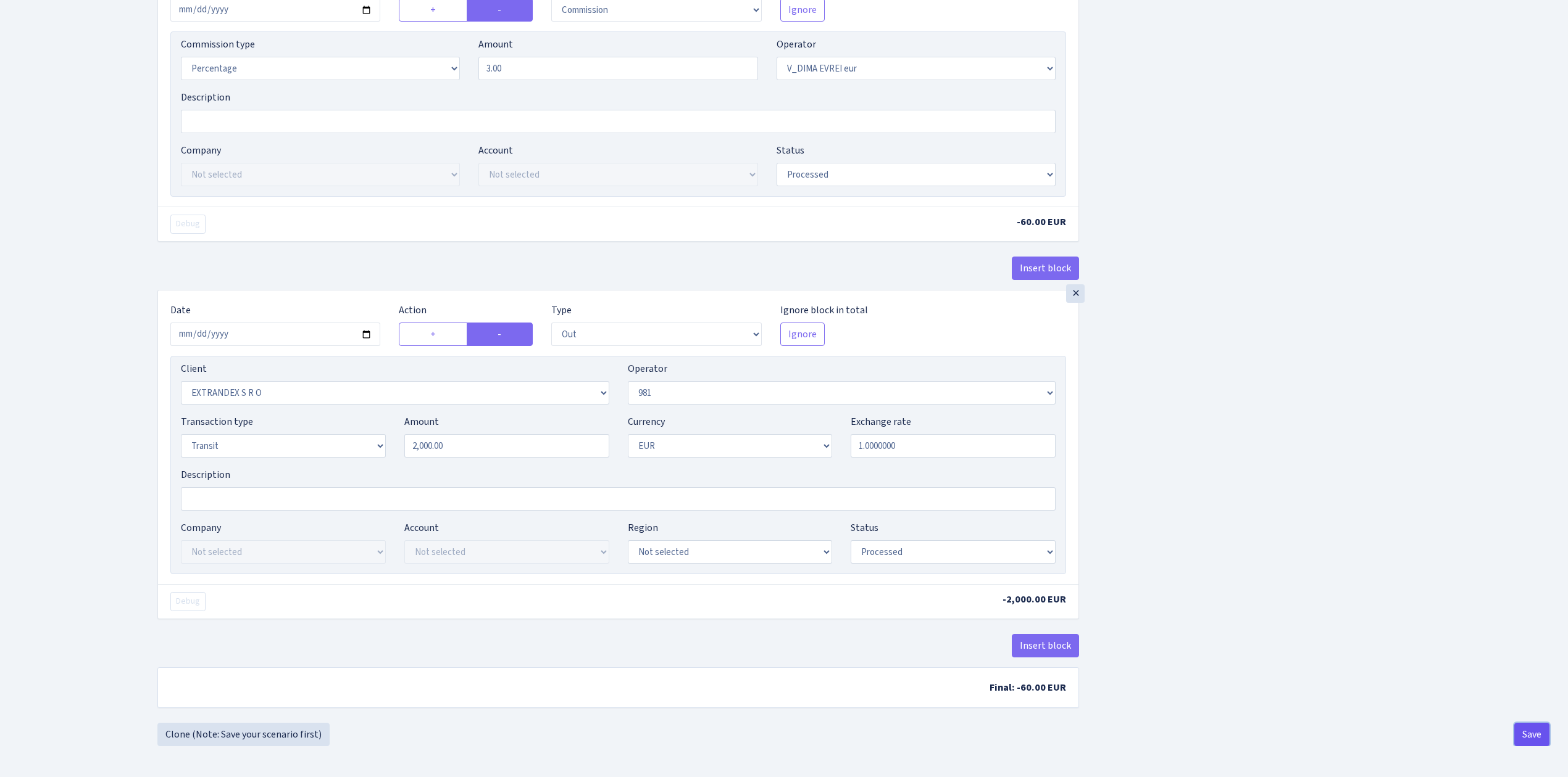
click at [1526, 726] on button "Save" at bounding box center [1532, 735] width 36 height 23
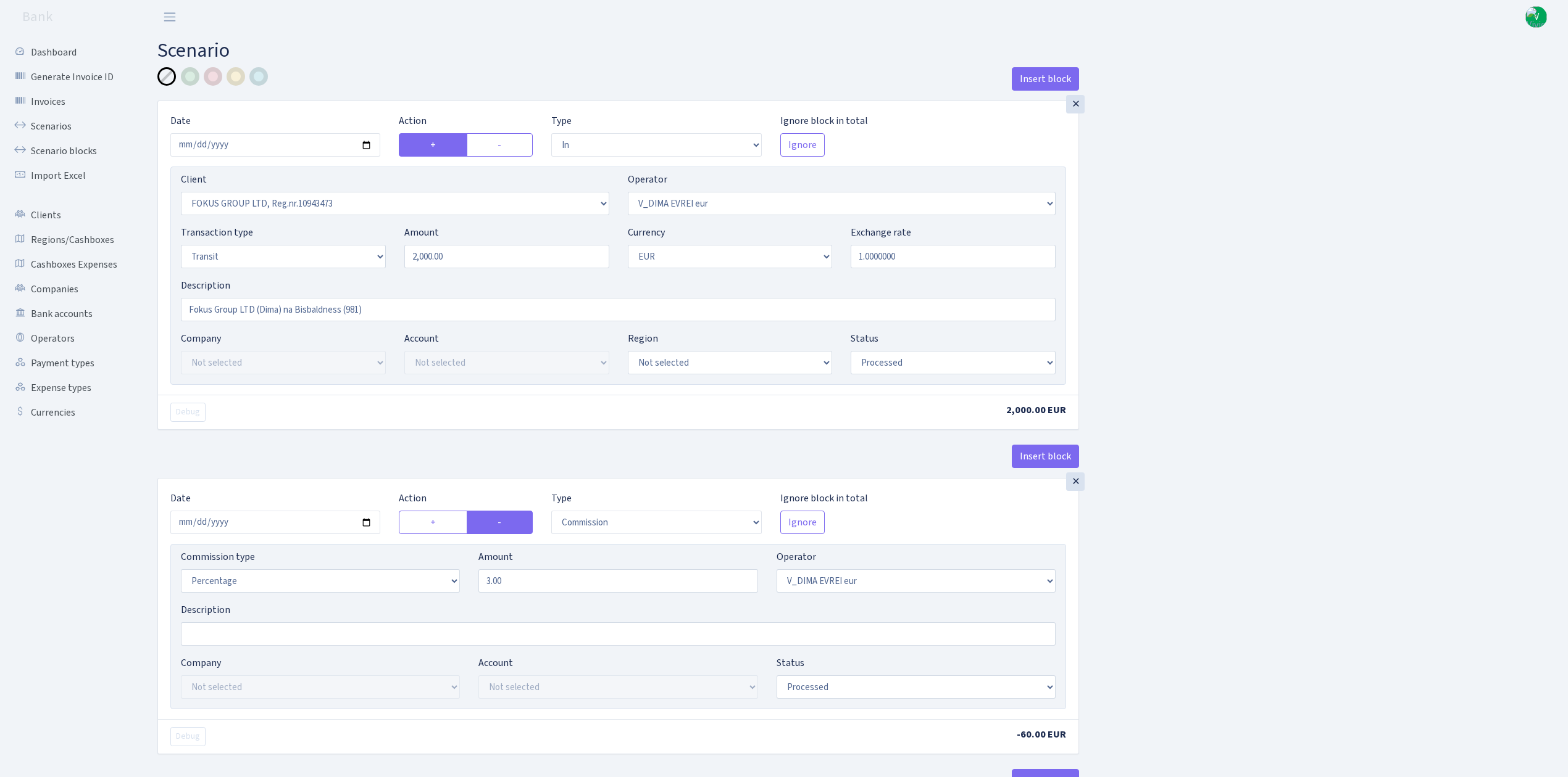
select select "in"
select select "1838"
select select "431"
select select "5"
select select "1"
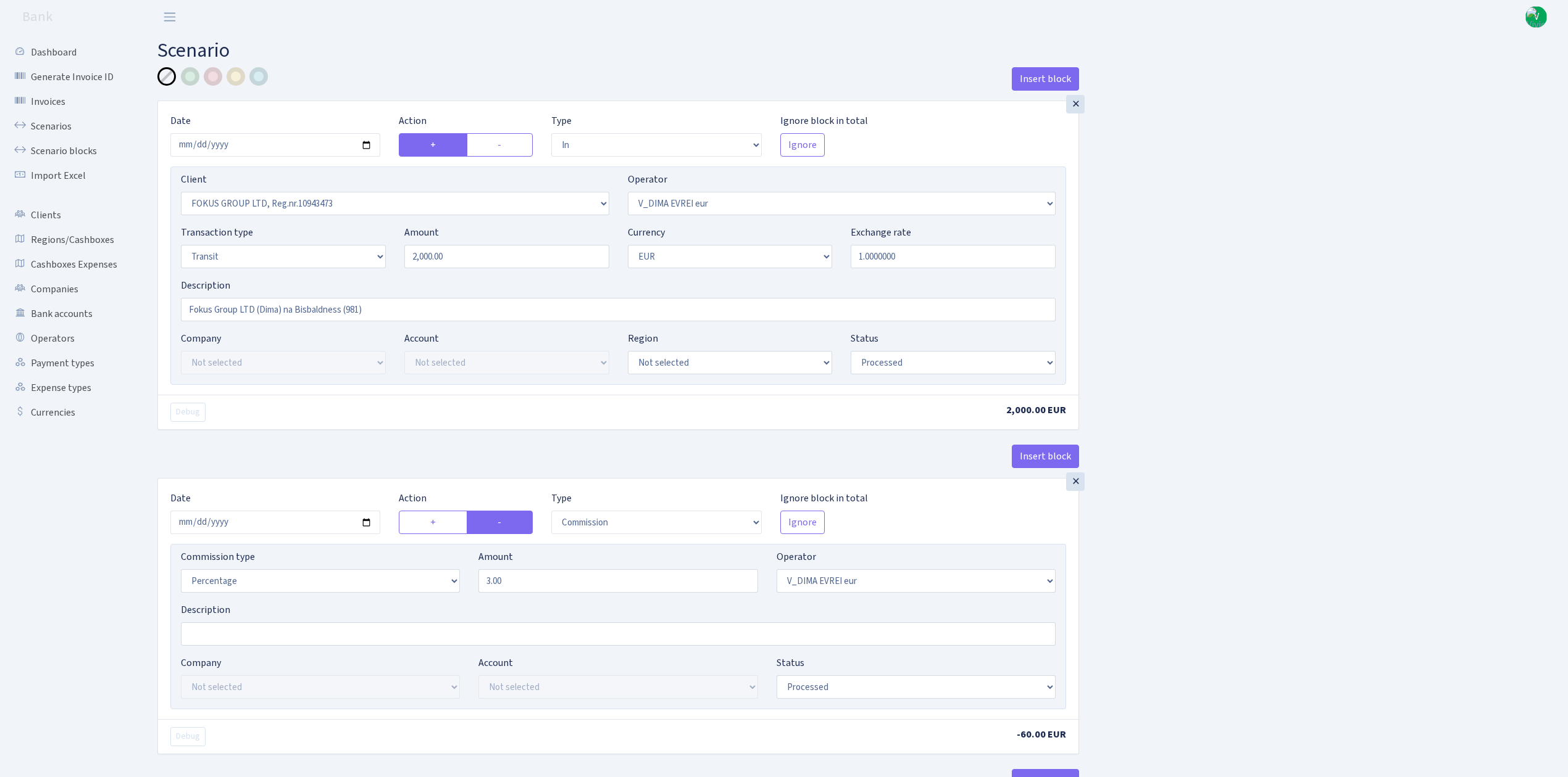
select select "processed"
select select "commission"
select select "431"
select select "processed"
select select "out"
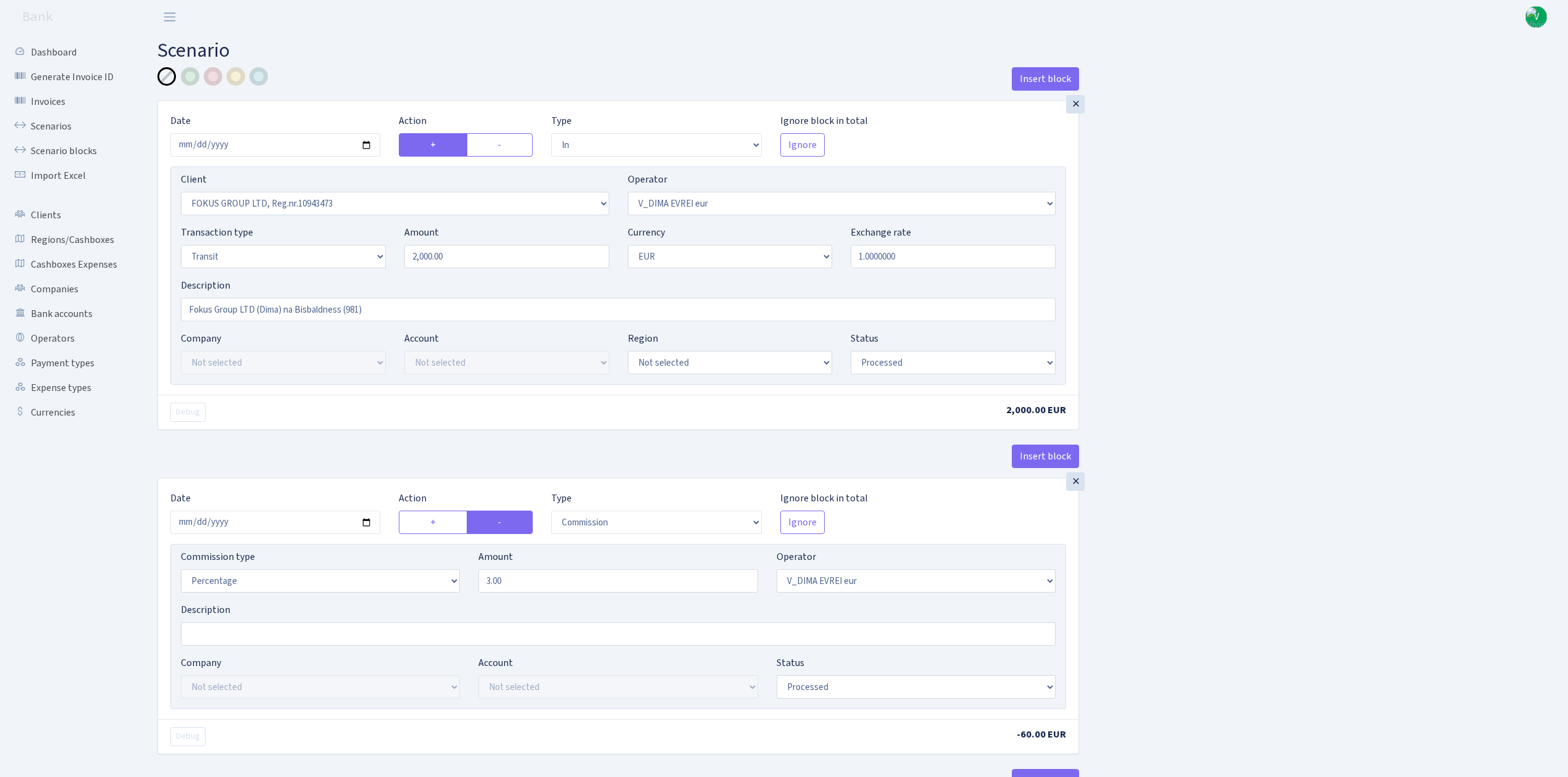
select select "1419"
select select "61"
select select "5"
select select "1"
select select "processed"
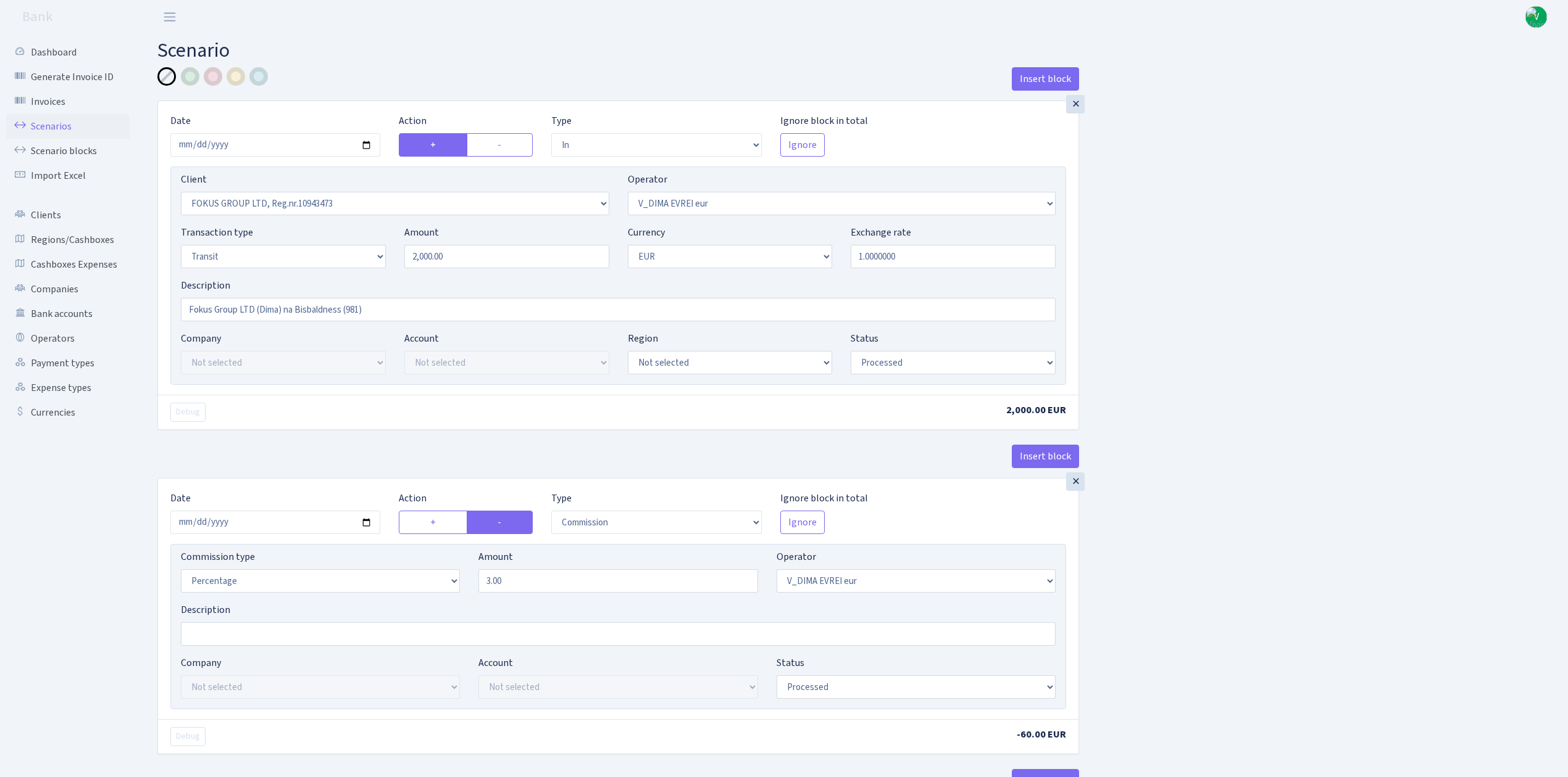
click at [42, 124] on link "Scenarios" at bounding box center [68, 126] width 123 height 24
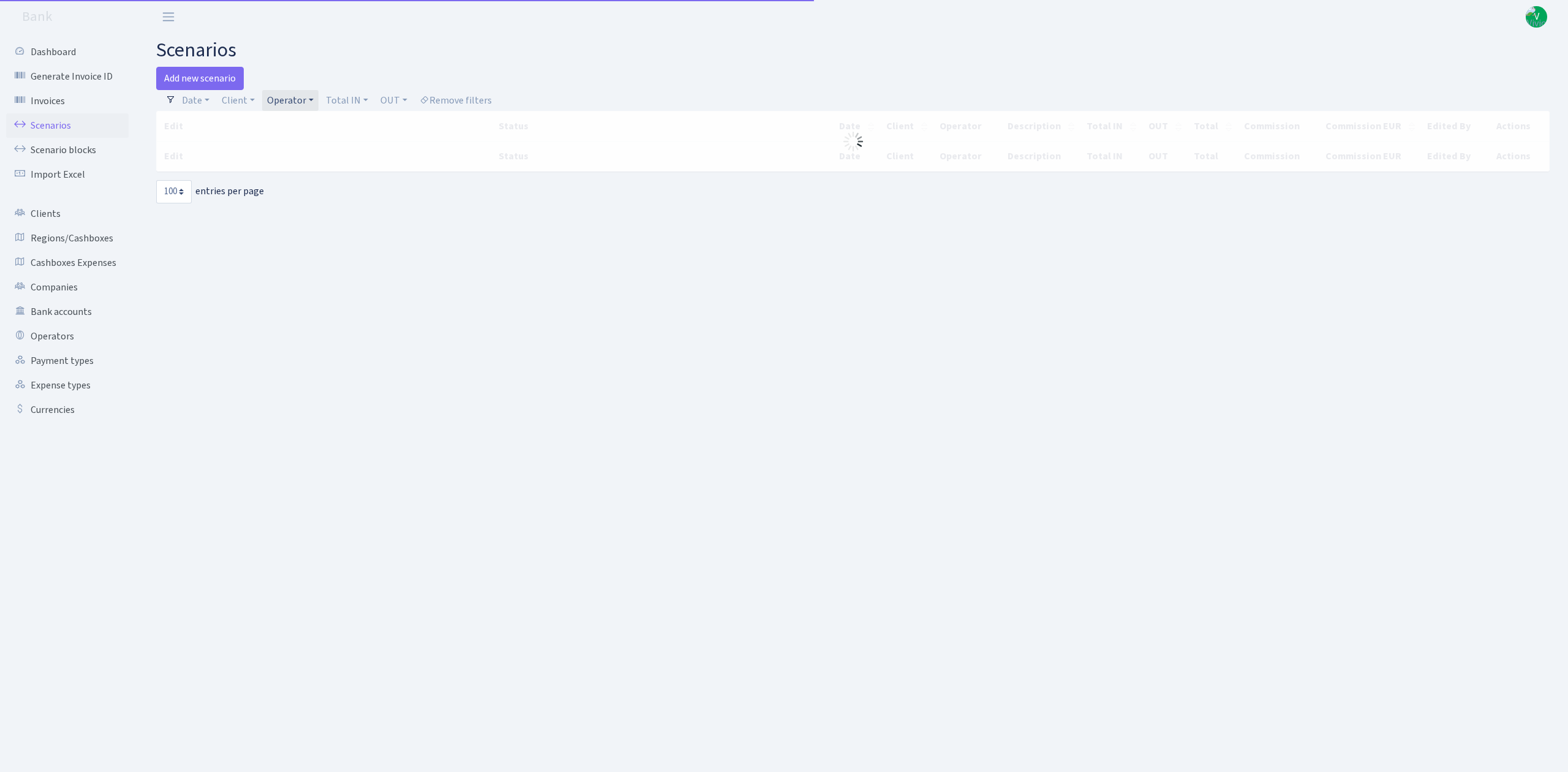
select select "100"
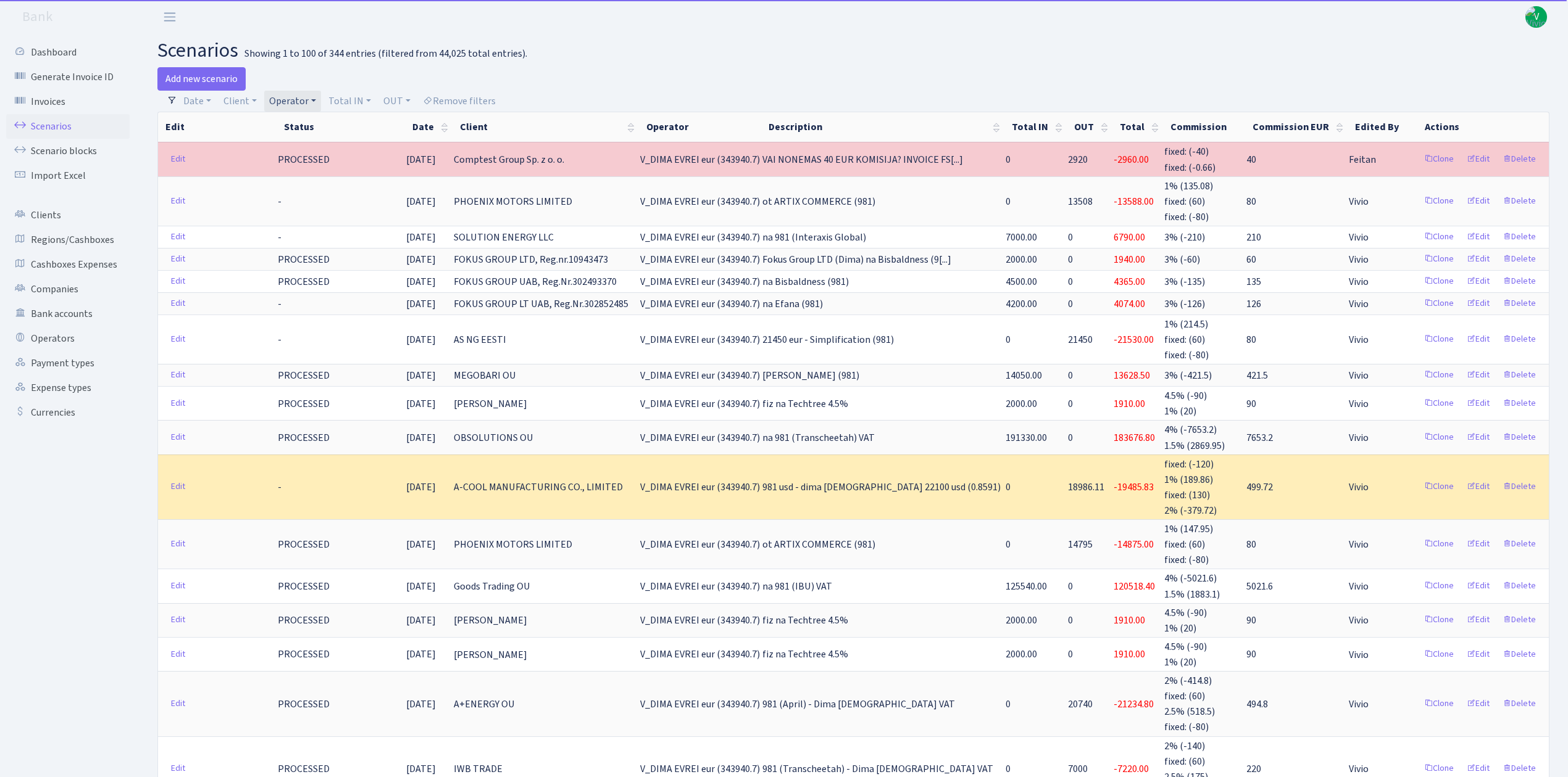
click at [290, 99] on link "Operator" at bounding box center [293, 101] width 57 height 21
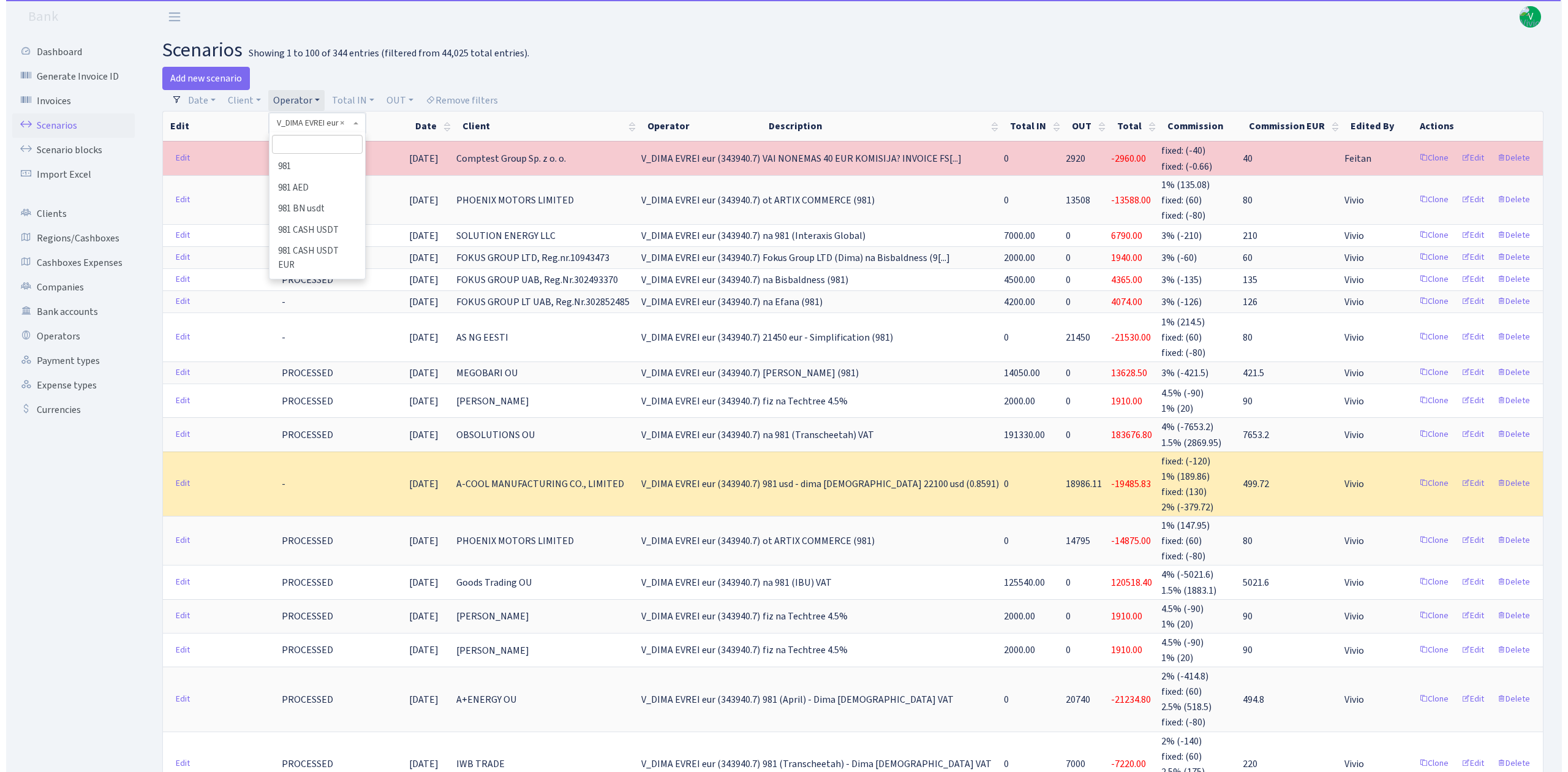
scroll to position [8310, 0]
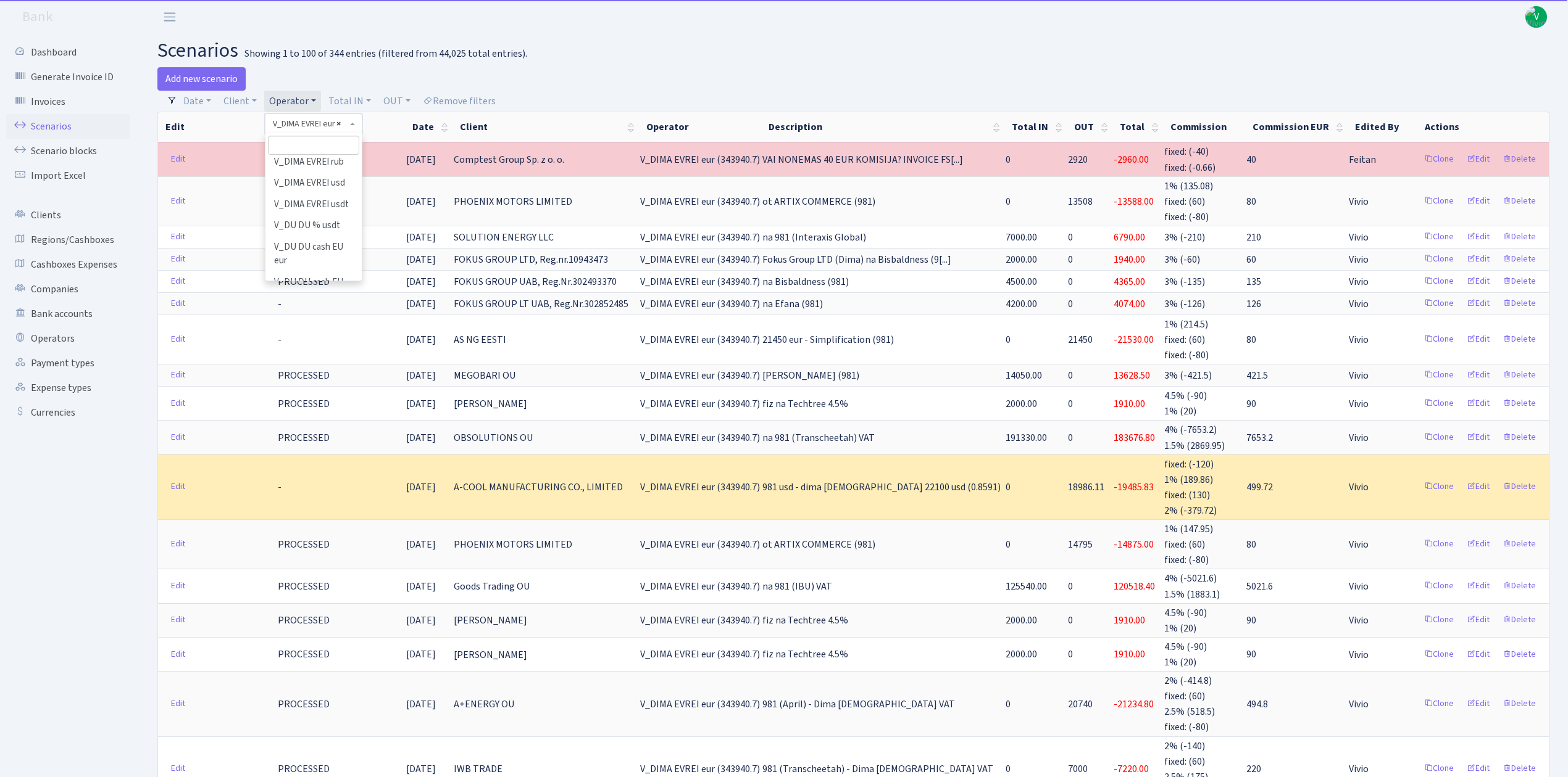
select select
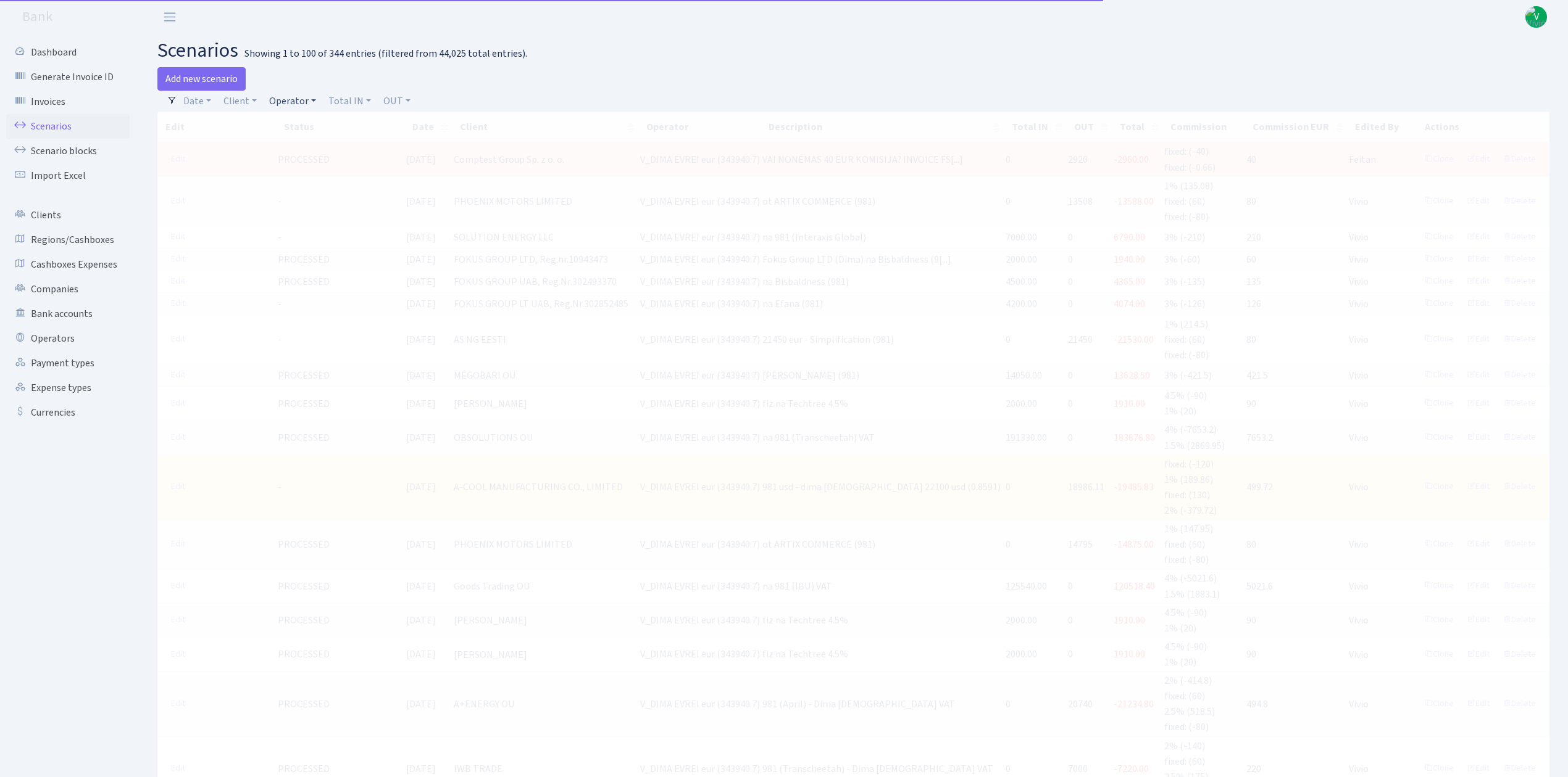
click at [291, 100] on link "Operator" at bounding box center [293, 101] width 57 height 21
click at [302, 139] on input "search" at bounding box center [313, 146] width 91 height 19
type input "NPS"
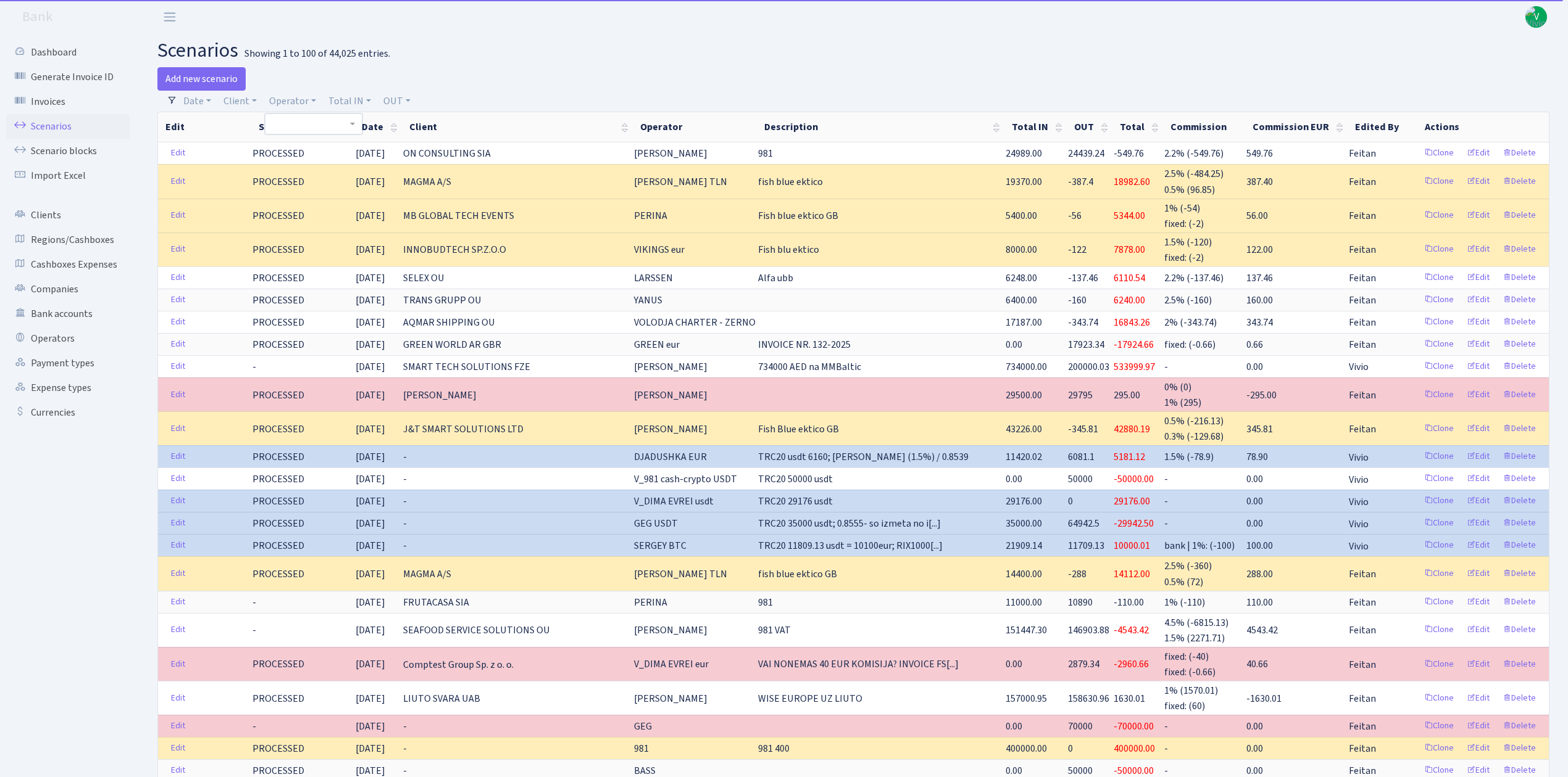
drag, startPoint x: 233, startPoint y: 96, endPoint x: 238, endPoint y: 101, distance: 7.1
click at [233, 95] on link "Client" at bounding box center [240, 101] width 43 height 21
click at [256, 140] on input "search" at bounding box center [267, 146] width 91 height 19
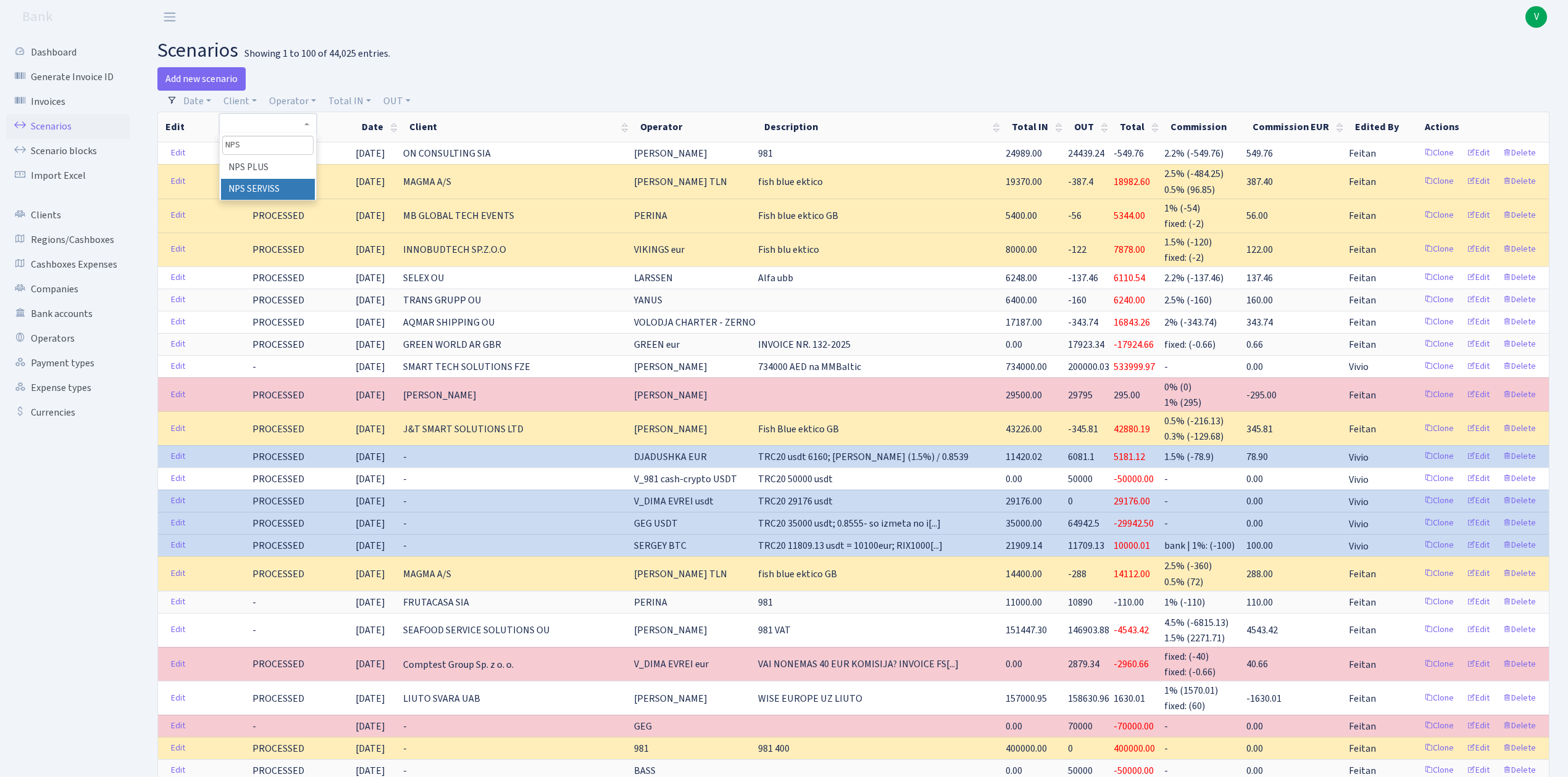
type input "NPS"
click at [276, 186] on li "NPS SERVISS" at bounding box center [268, 190] width 94 height 22
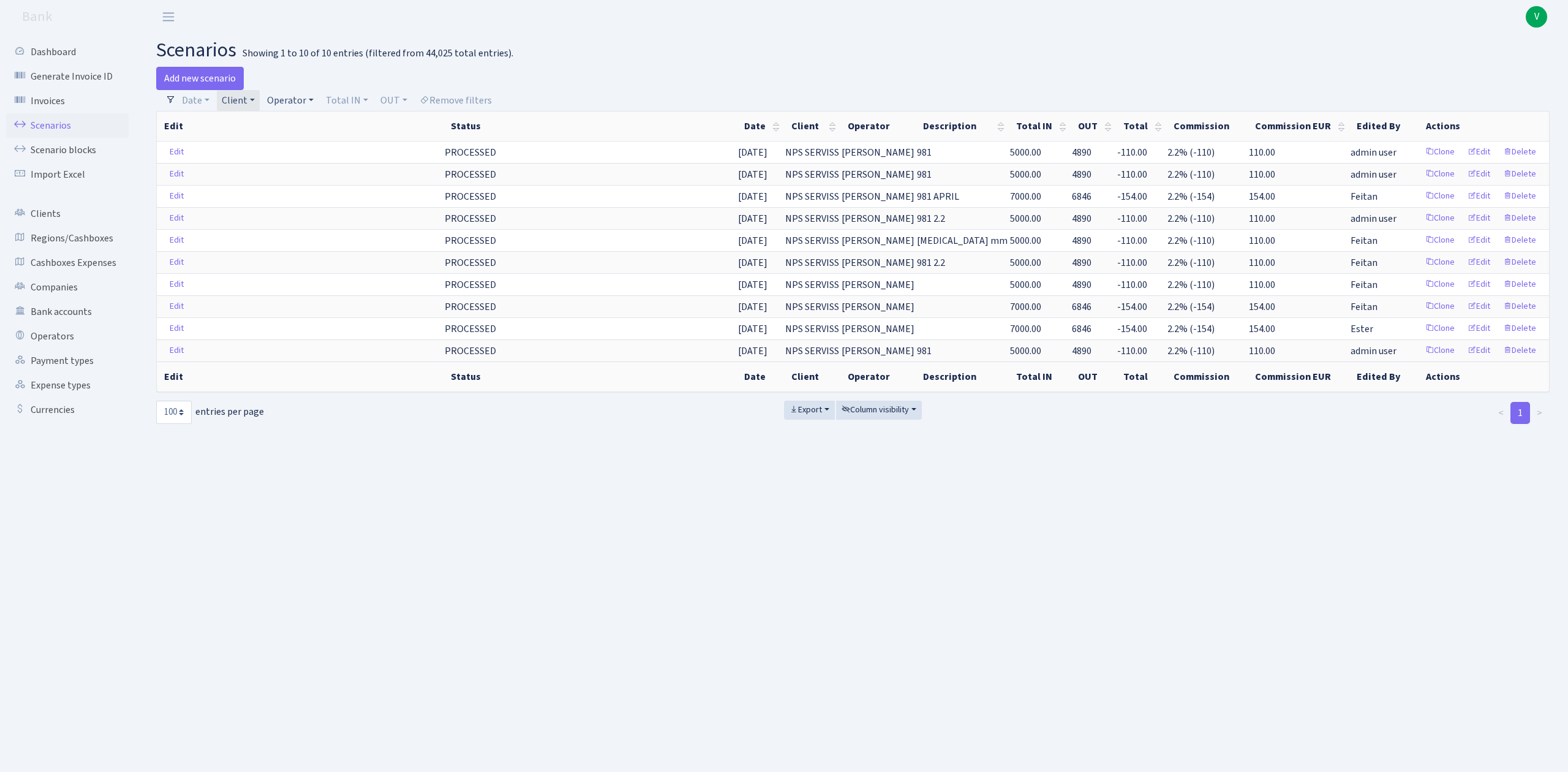
click at [297, 107] on link "Operator" at bounding box center [291, 101] width 57 height 21
click at [258, 98] on link "Client" at bounding box center [238, 101] width 43 height 21
click at [239, 102] on link "Client" at bounding box center [238, 101] width 43 height 21
click at [243, 104] on link "Client" at bounding box center [238, 101] width 43 height 21
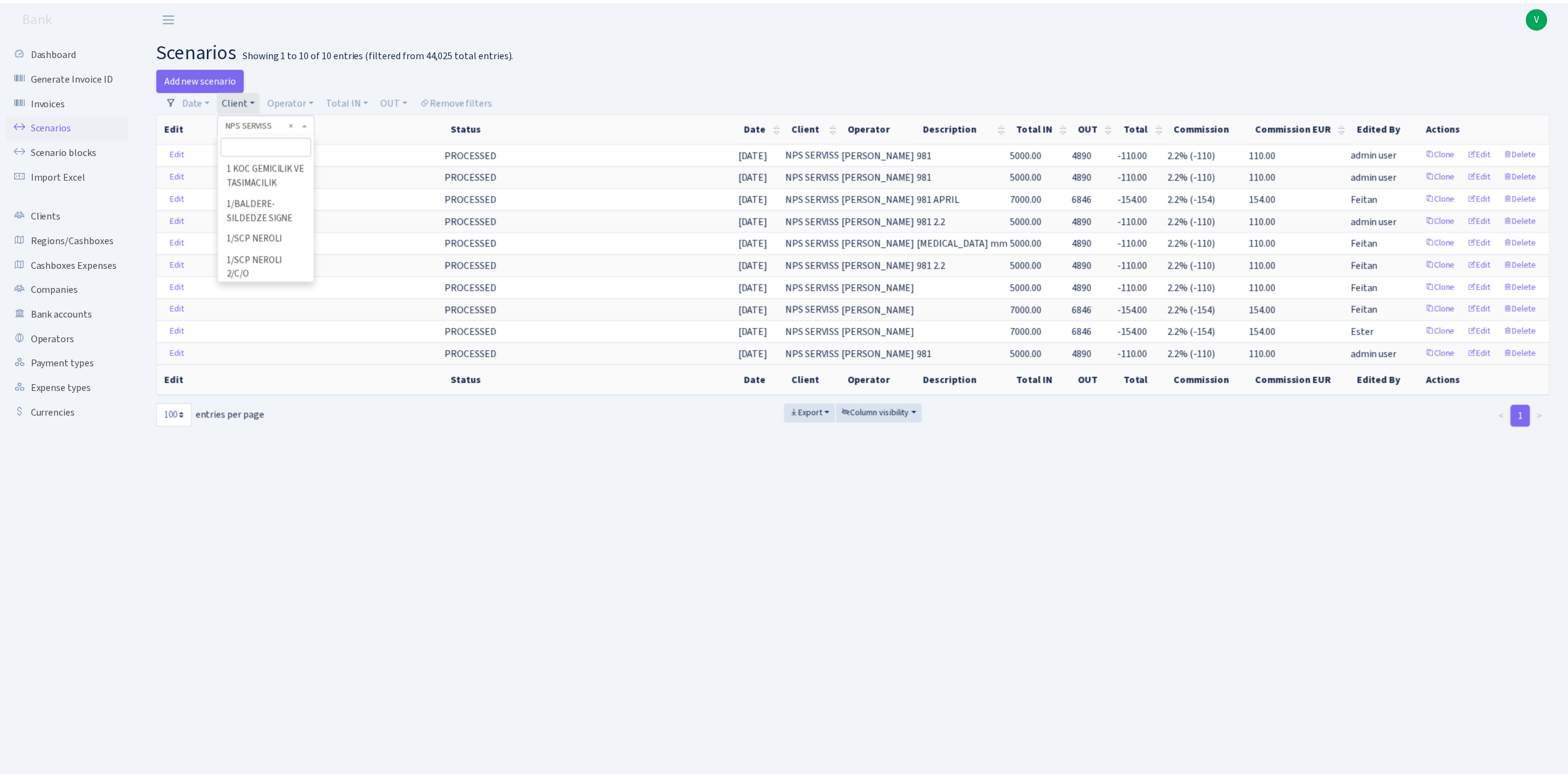
scroll to position [68140, 0]
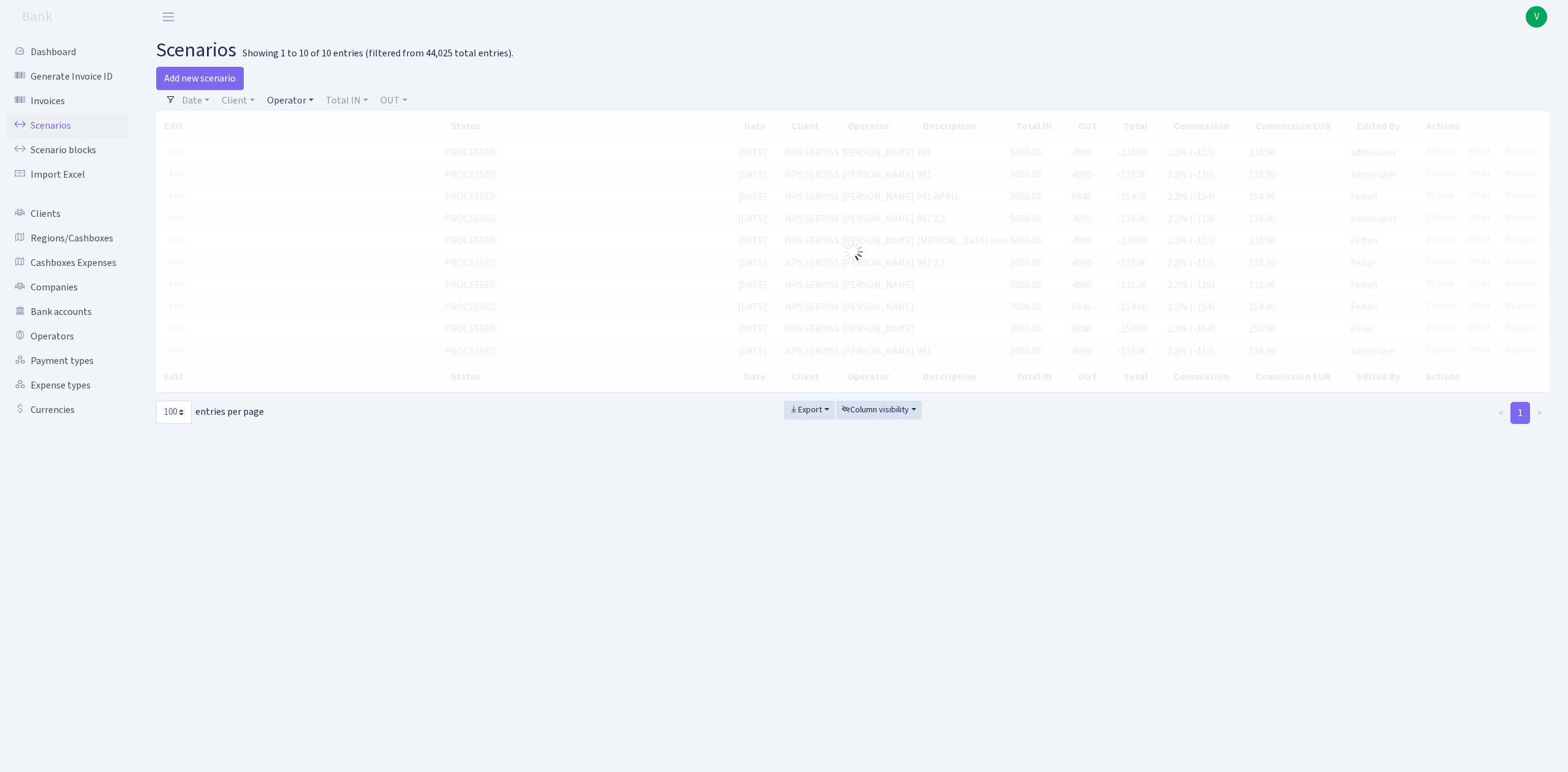
click at [274, 99] on link "Operator" at bounding box center [291, 101] width 57 height 21
click at [286, 143] on input "search" at bounding box center [311, 145] width 90 height 19
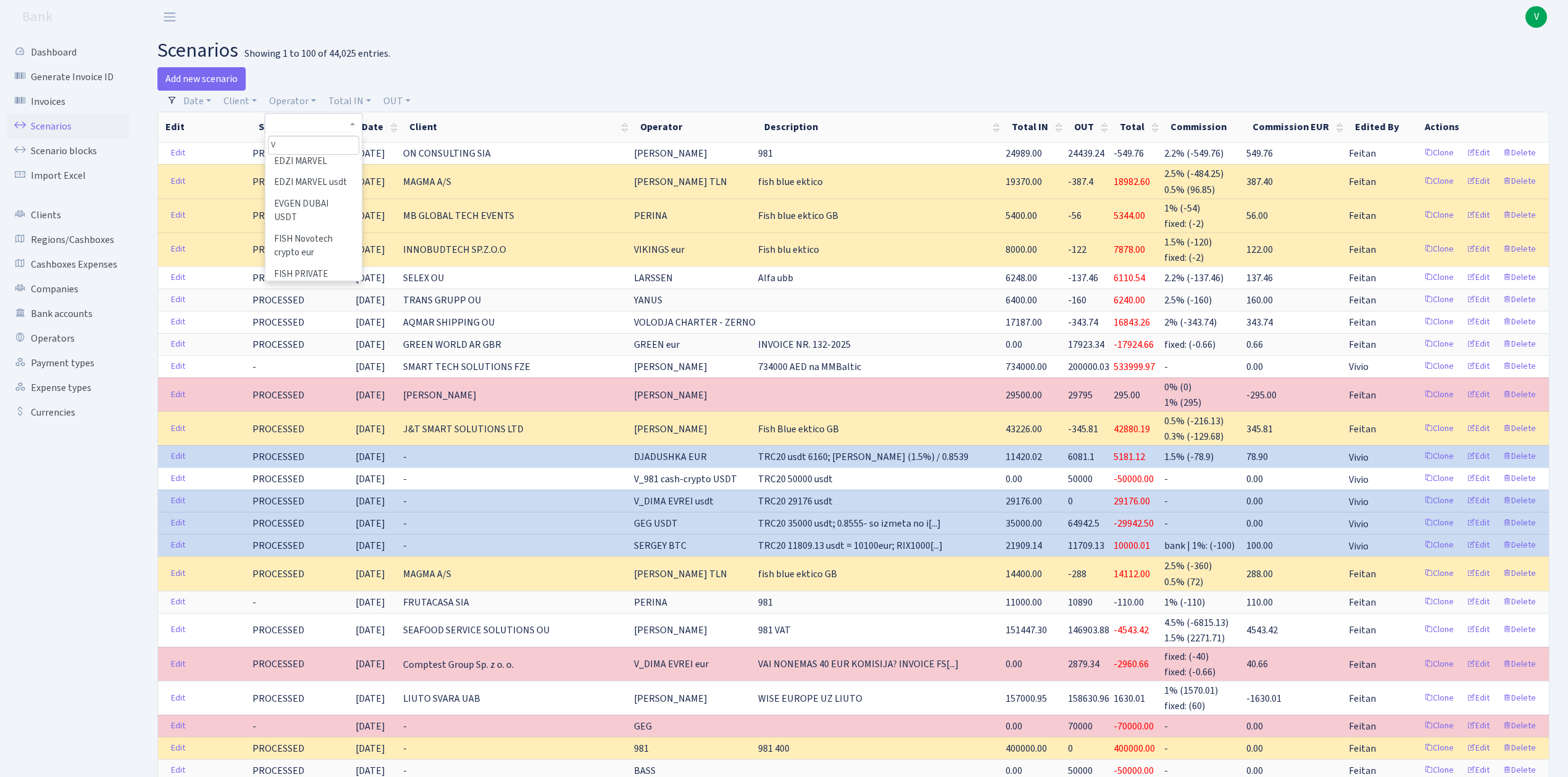
scroll to position [329, 0]
drag, startPoint x: 280, startPoint y: 141, endPoint x: 248, endPoint y: 134, distance: 32.8
type input "V"
click at [302, 100] on link "Operator" at bounding box center [293, 101] width 57 height 21
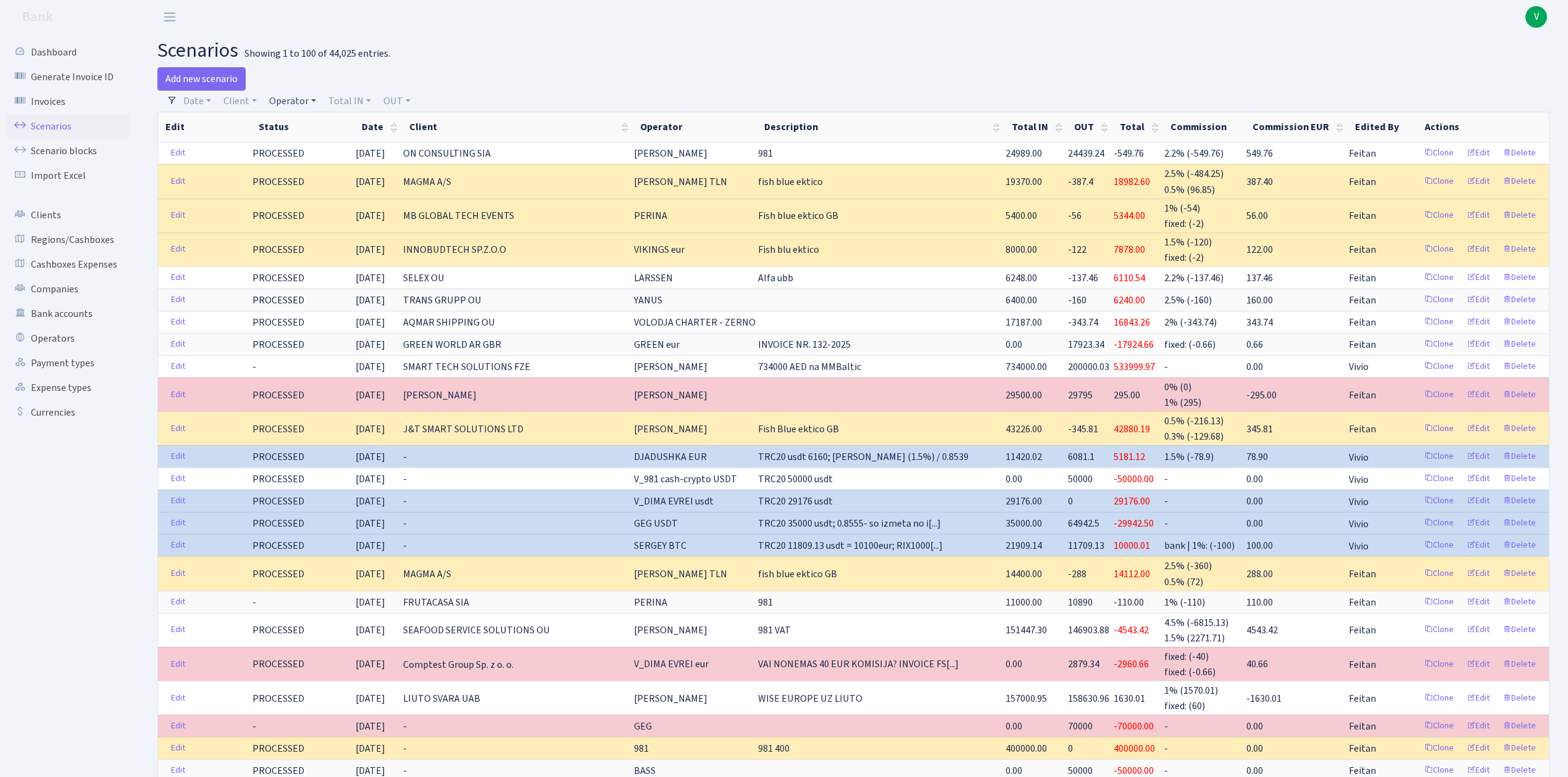
scroll to position [0, 0]
click at [305, 140] on input "search" at bounding box center [313, 146] width 91 height 19
type input "[PERSON_NAME]"
click at [305, 192] on li "V_DIMA EVREI eur" at bounding box center [314, 191] width 94 height 22
